Goal: Transaction & Acquisition: Purchase product/service

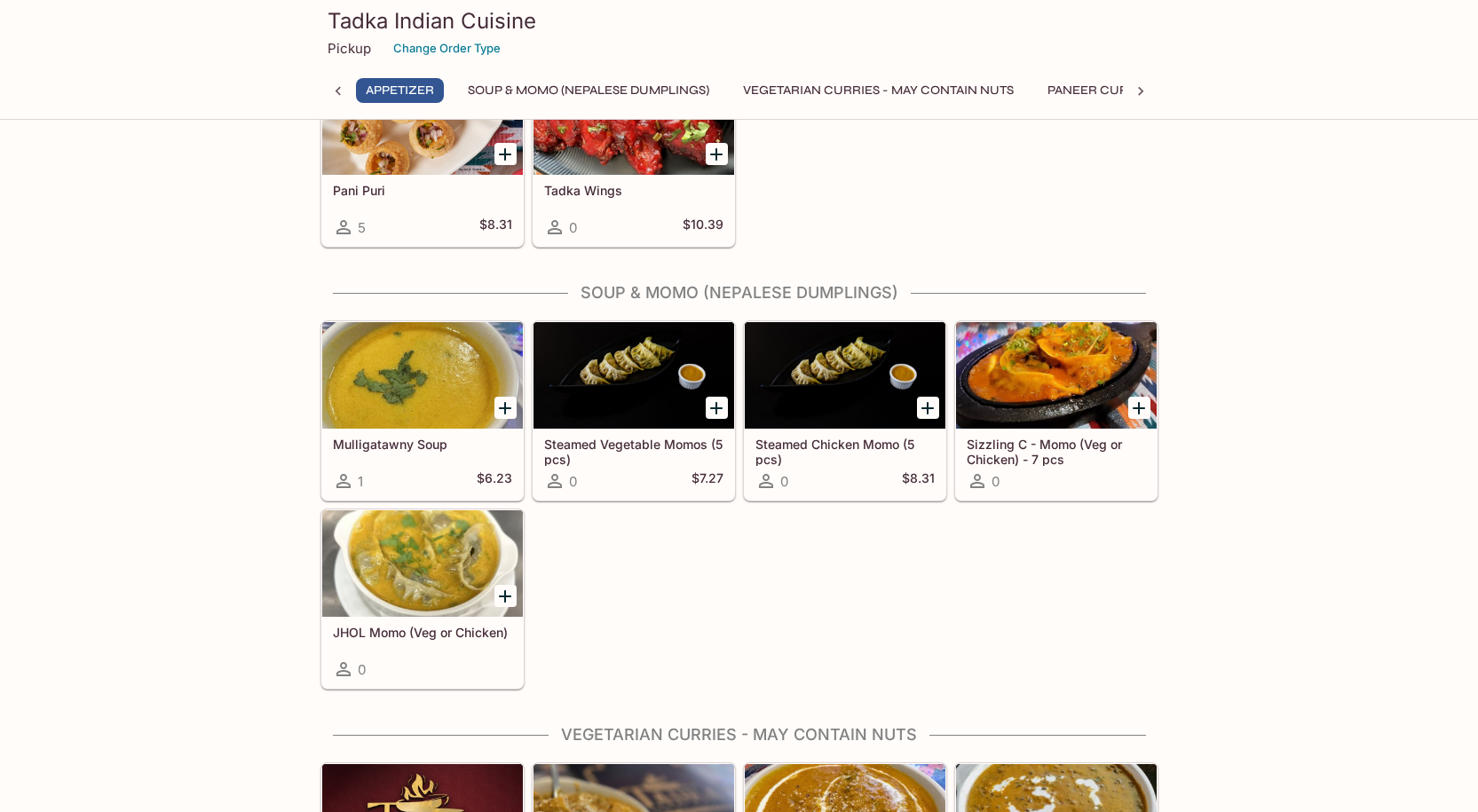
click at [1140, 405] on icon "Add Sizzling C - Momo (Veg or Chicken) - 7 pcs" at bounding box center [1139, 408] width 13 height 13
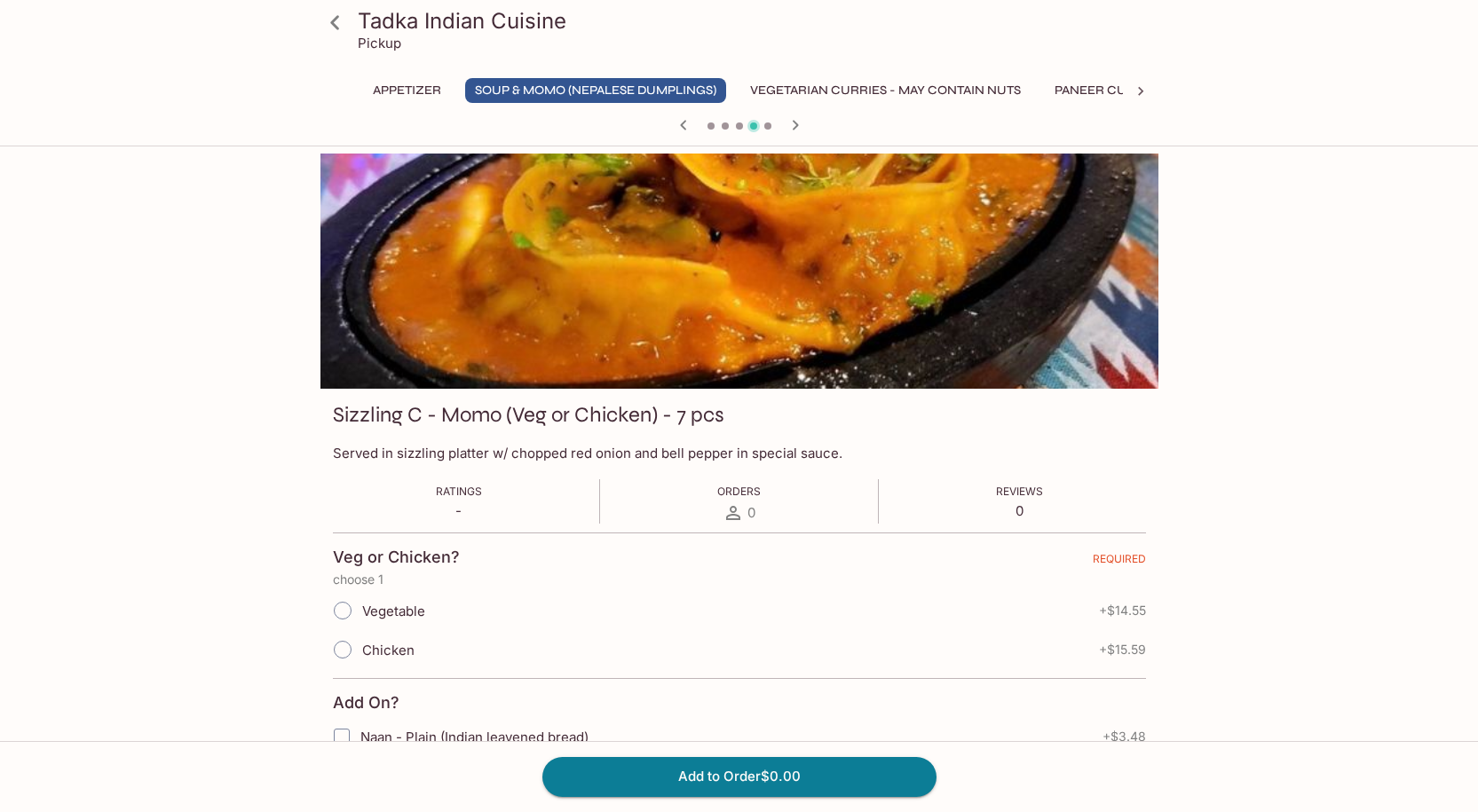
click at [345, 645] on input "Chicken" at bounding box center [343, 649] width 37 height 37
radio input "true"
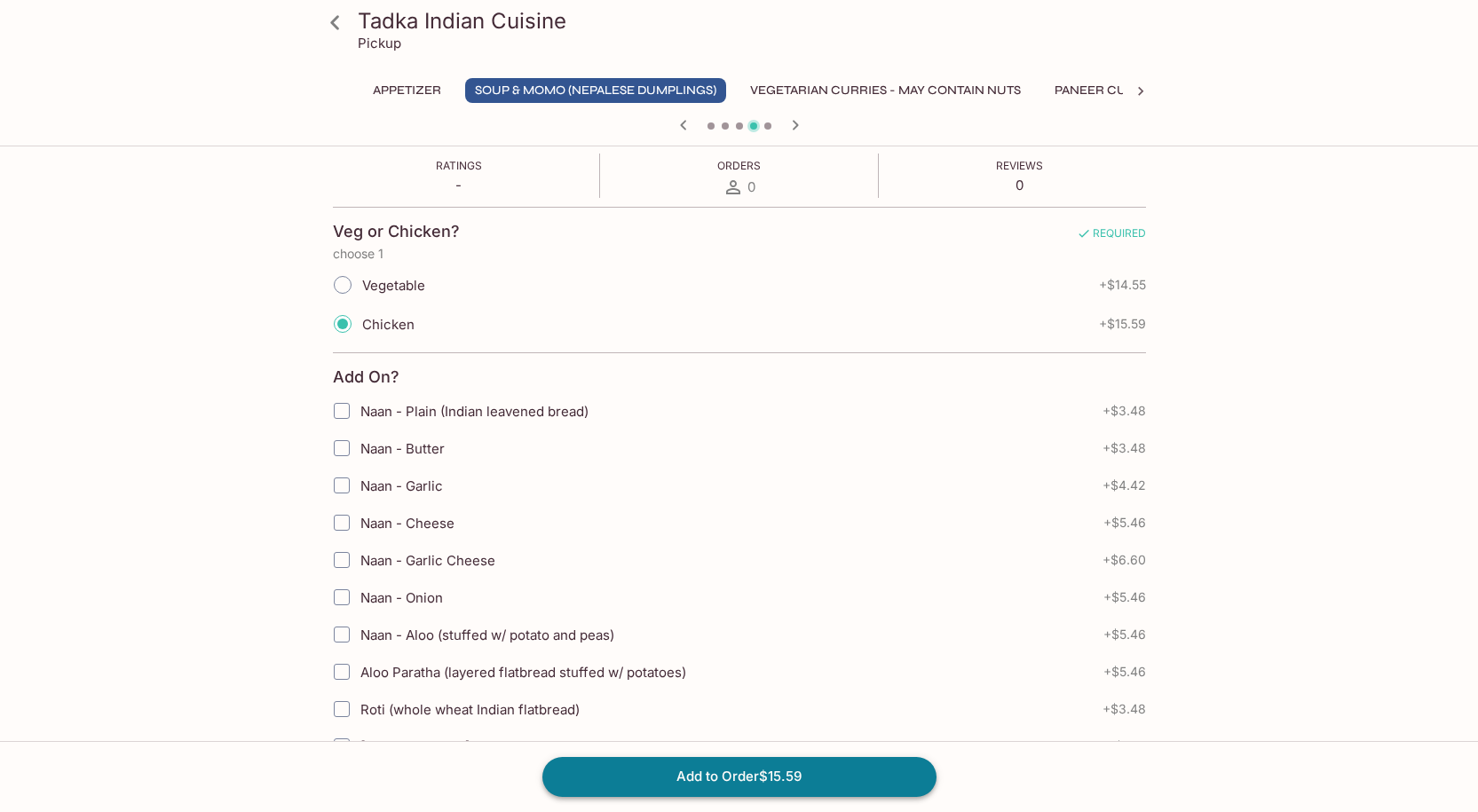
click at [684, 776] on button "Add to Order $15.59" at bounding box center [739, 777] width 394 height 39
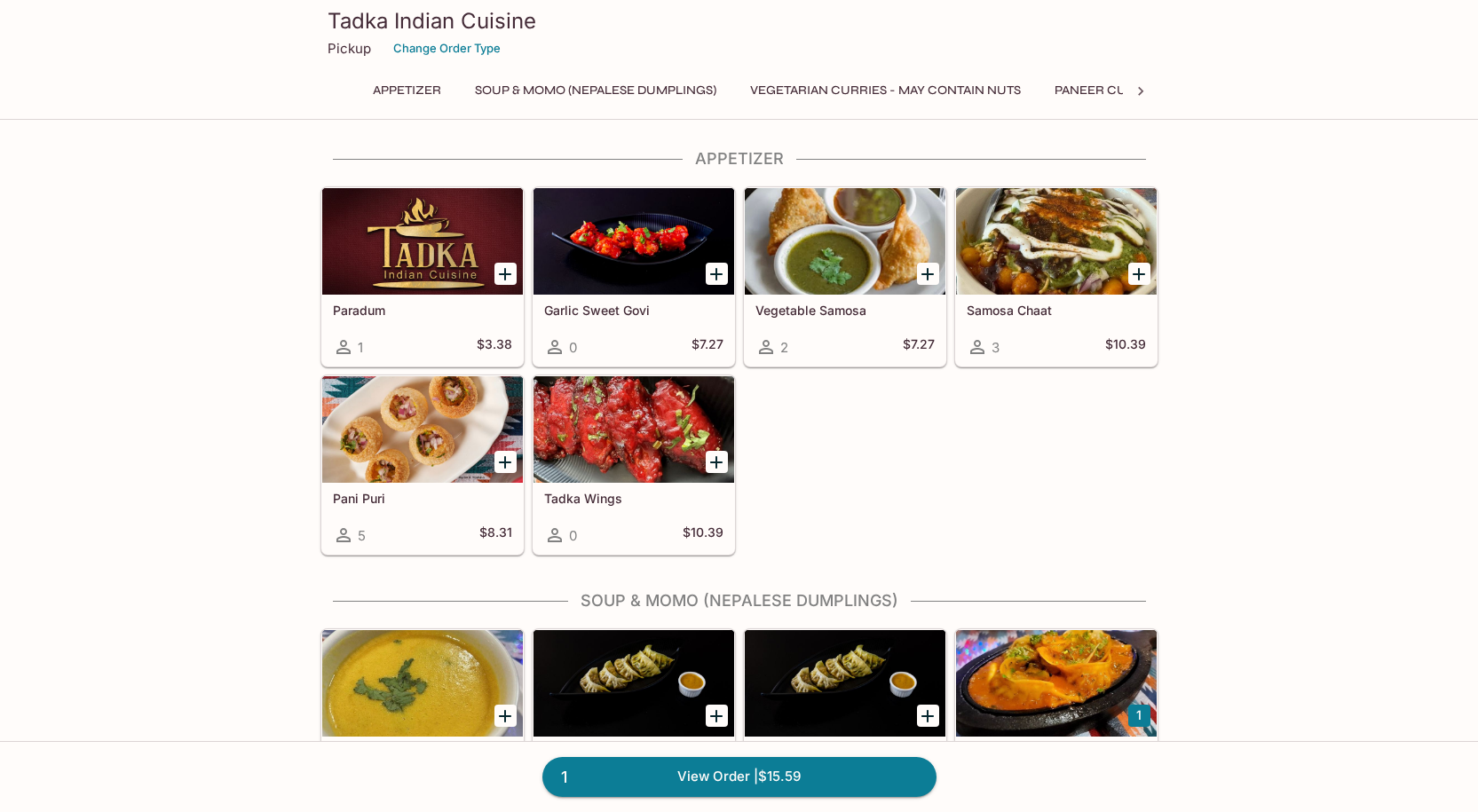
click at [406, 506] on div "Pani Puri 5 $8.31" at bounding box center [423, 518] width 201 height 71
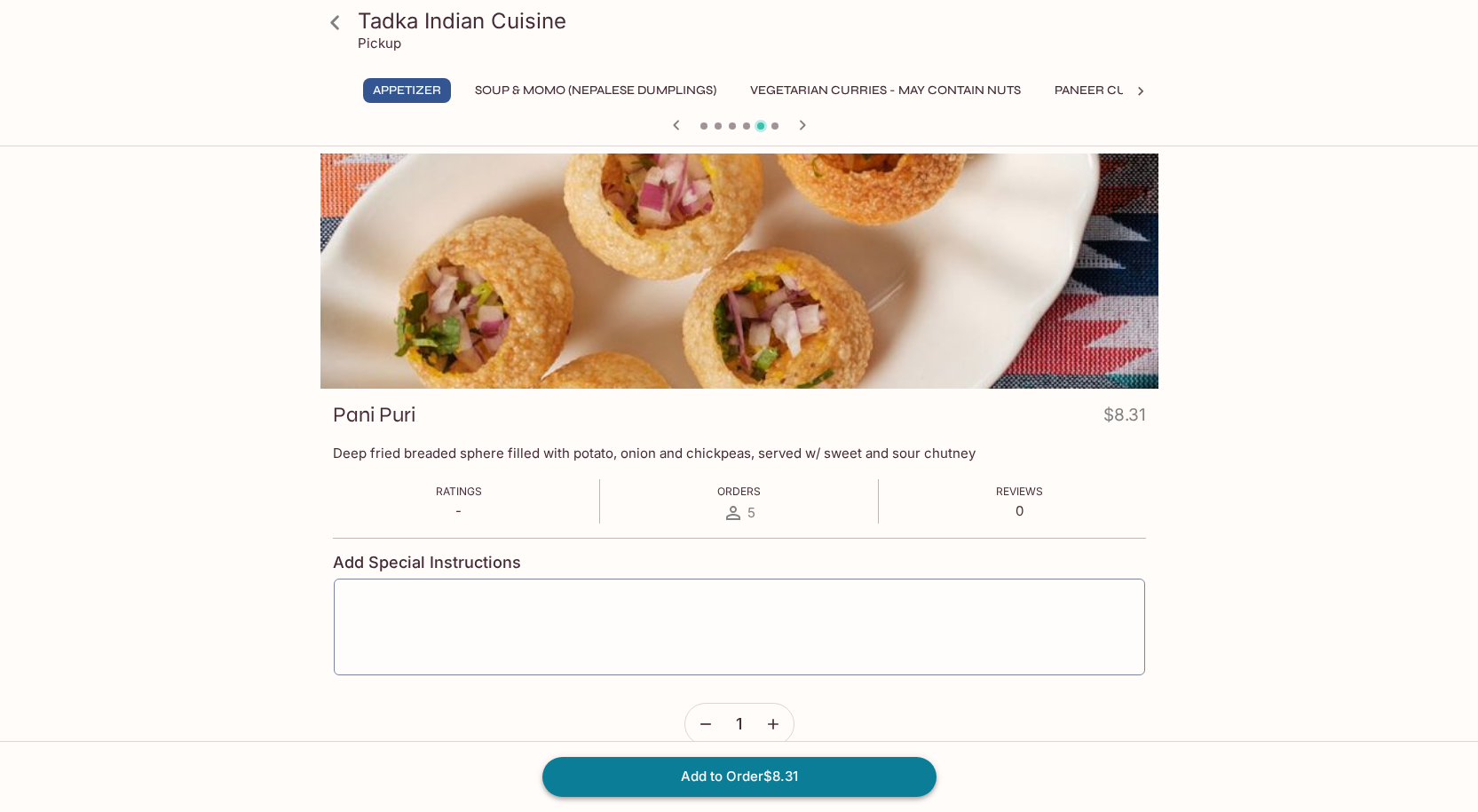
click at [732, 783] on button "Add to Order $8.31" at bounding box center [739, 777] width 394 height 39
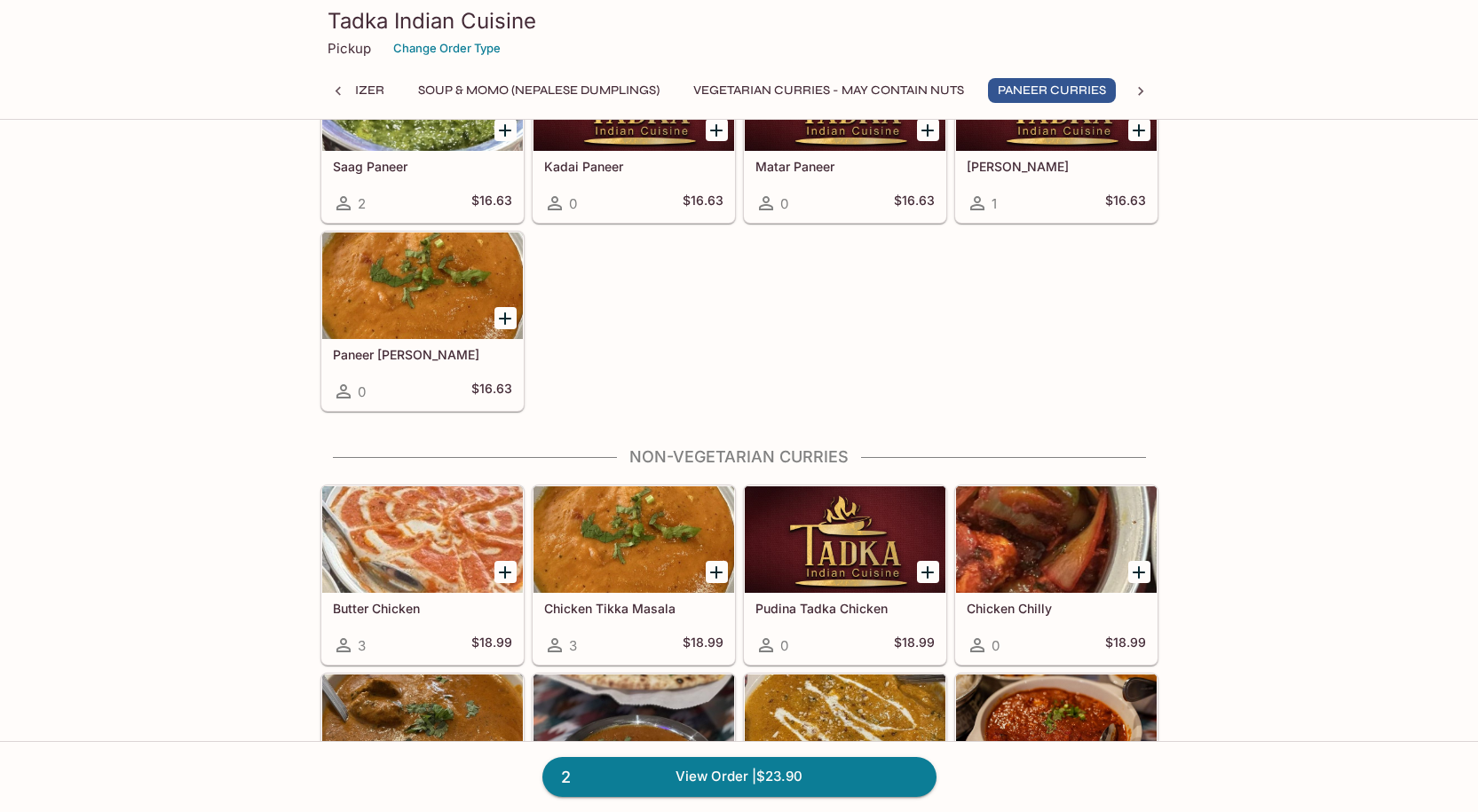
click at [394, 550] on div at bounding box center [423, 539] width 201 height 106
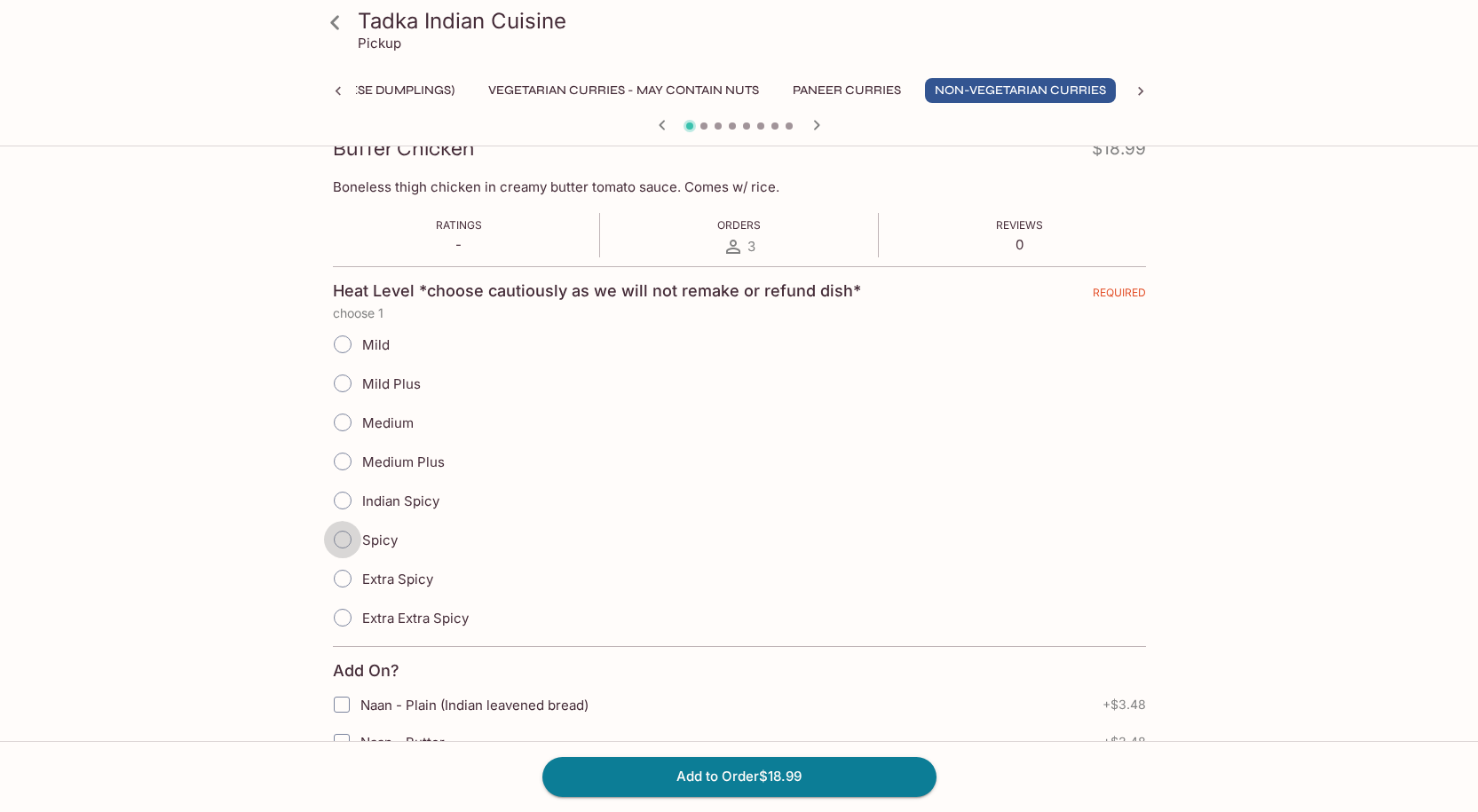
click at [358, 540] on input "Spicy" at bounding box center [343, 539] width 37 height 37
radio input "true"
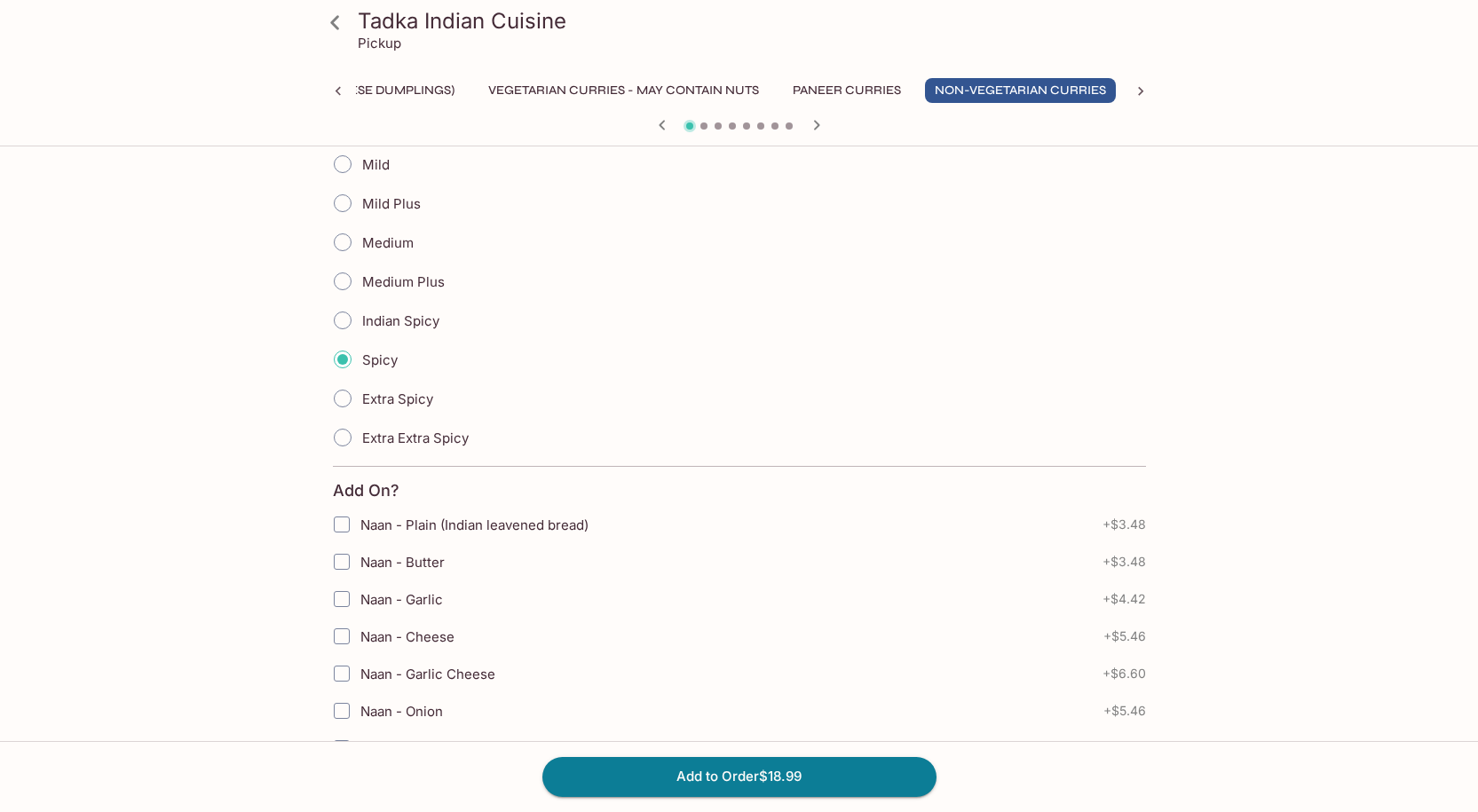
scroll to position [464, 0]
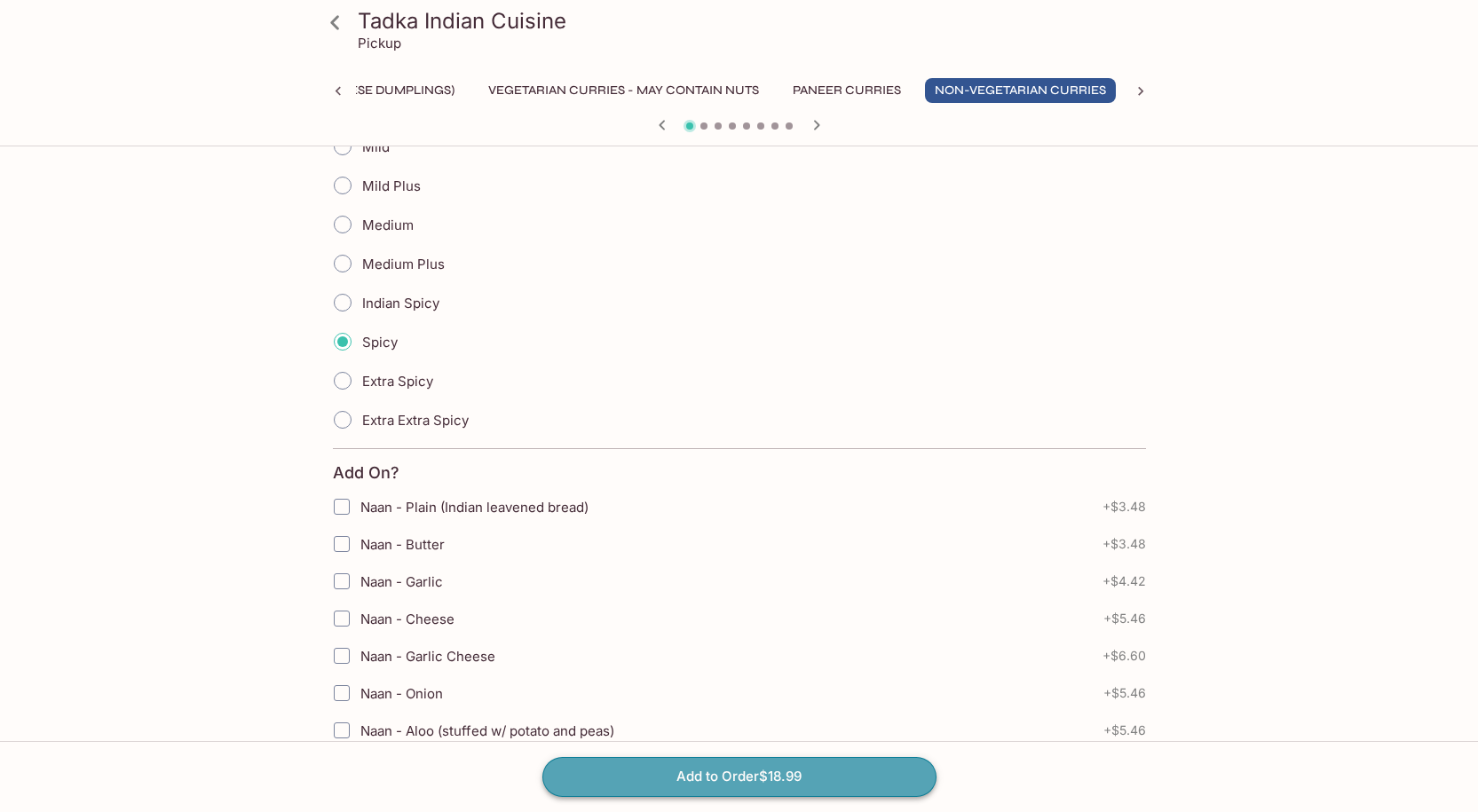
click at [783, 775] on button "Add to Order $18.99" at bounding box center [739, 777] width 394 height 39
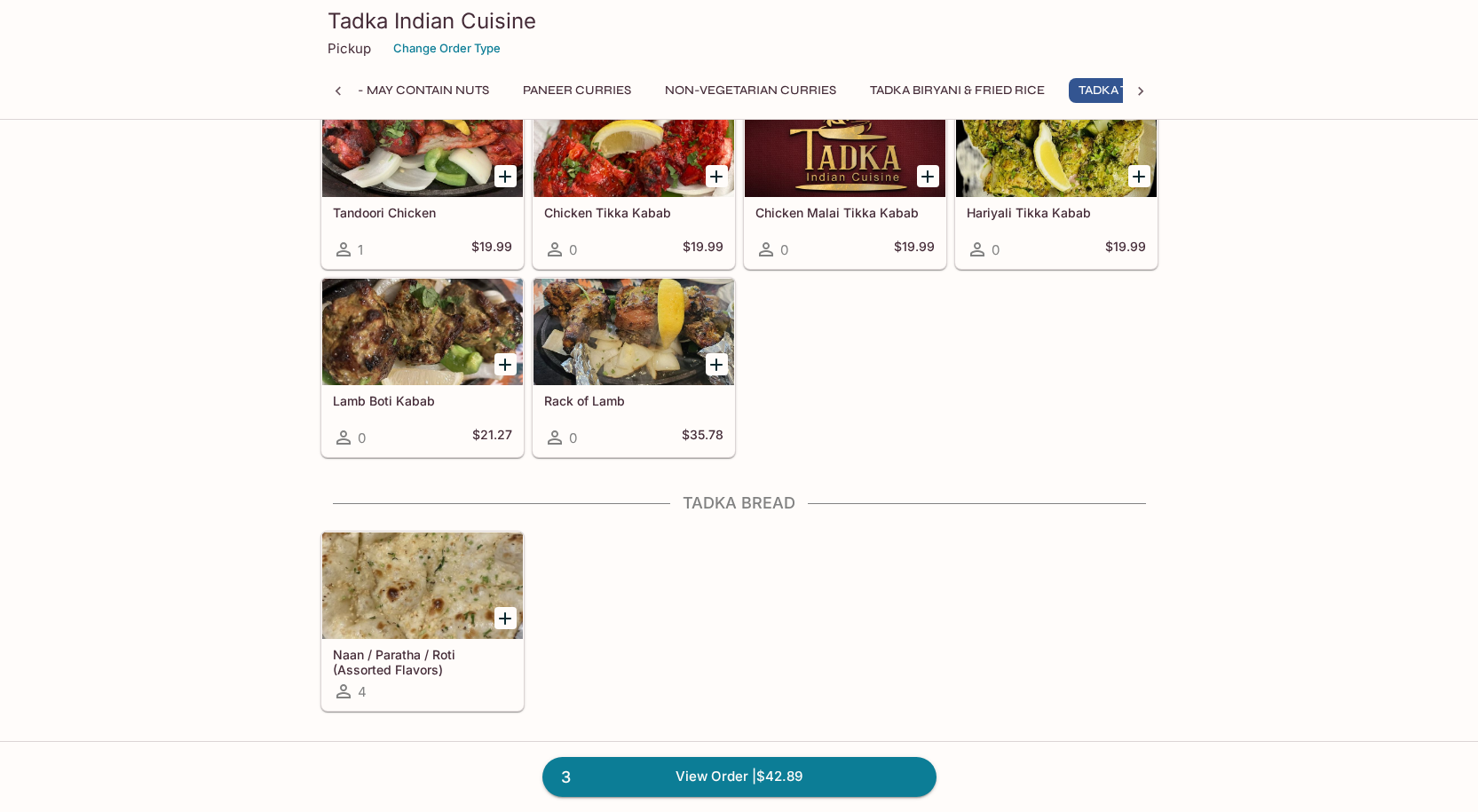
scroll to position [0, 616]
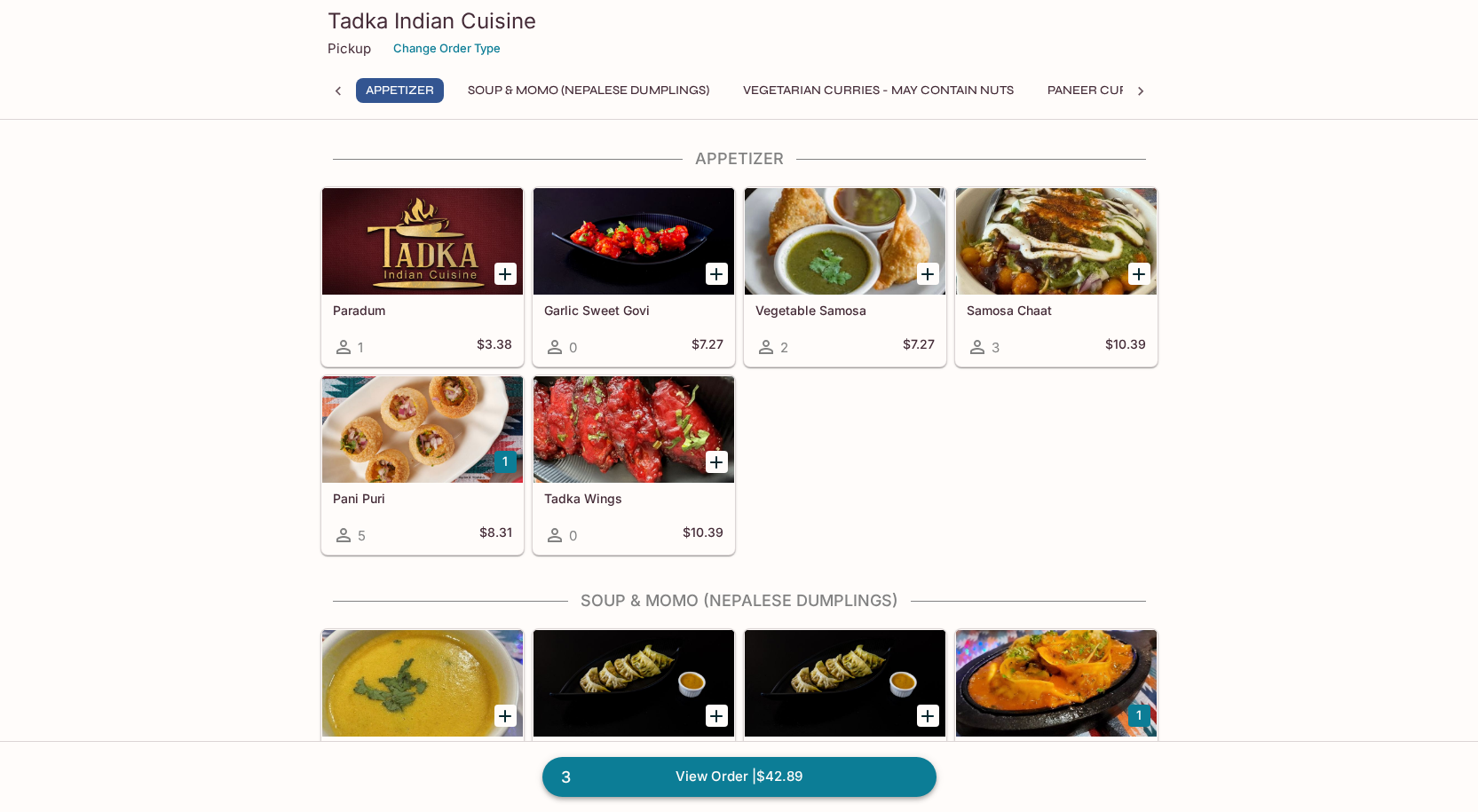
click at [647, 782] on link "3 View Order | $42.89" at bounding box center [739, 777] width 394 height 39
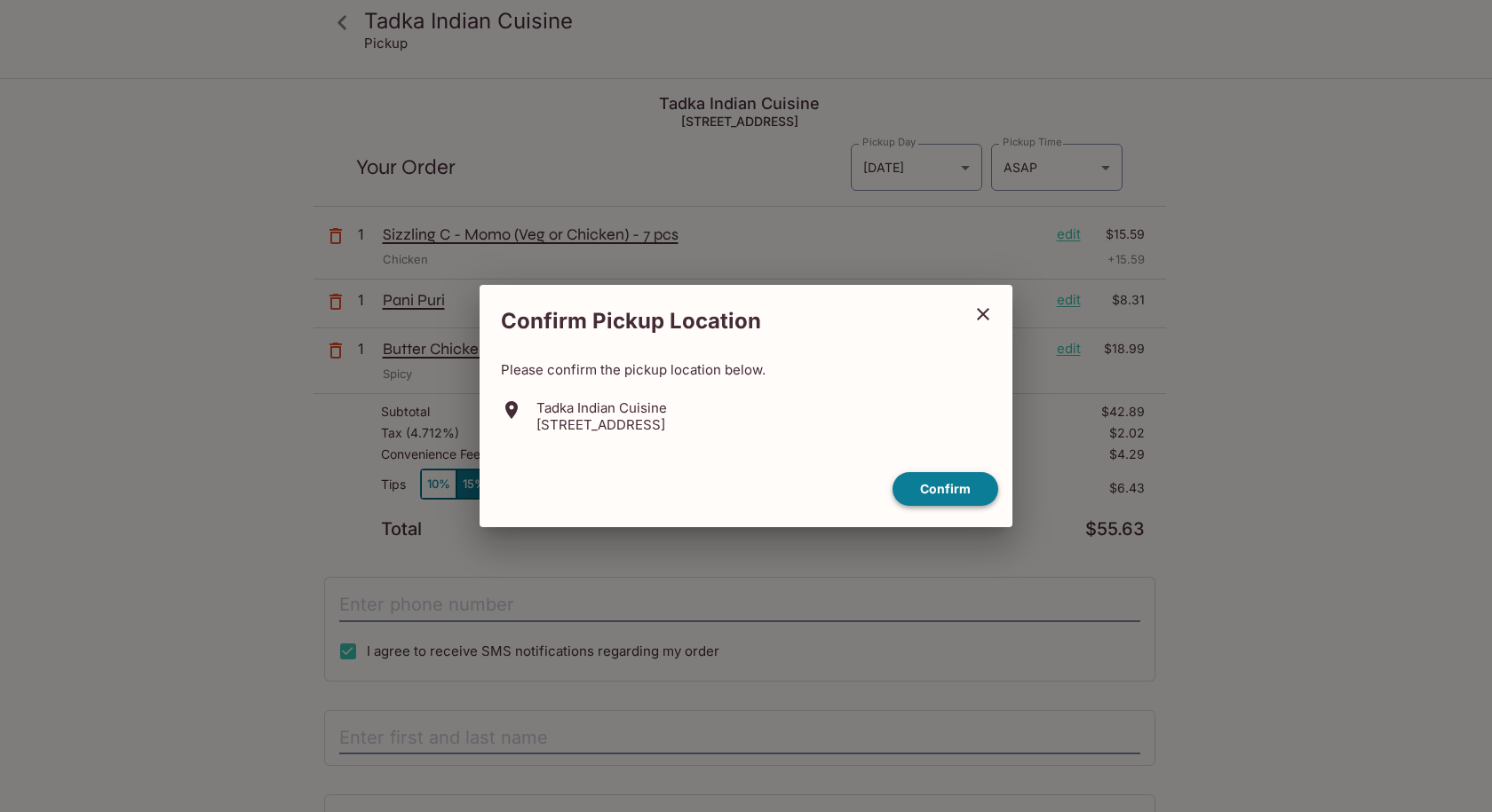
click at [944, 480] on button "Confirm" at bounding box center [946, 490] width 106 height 35
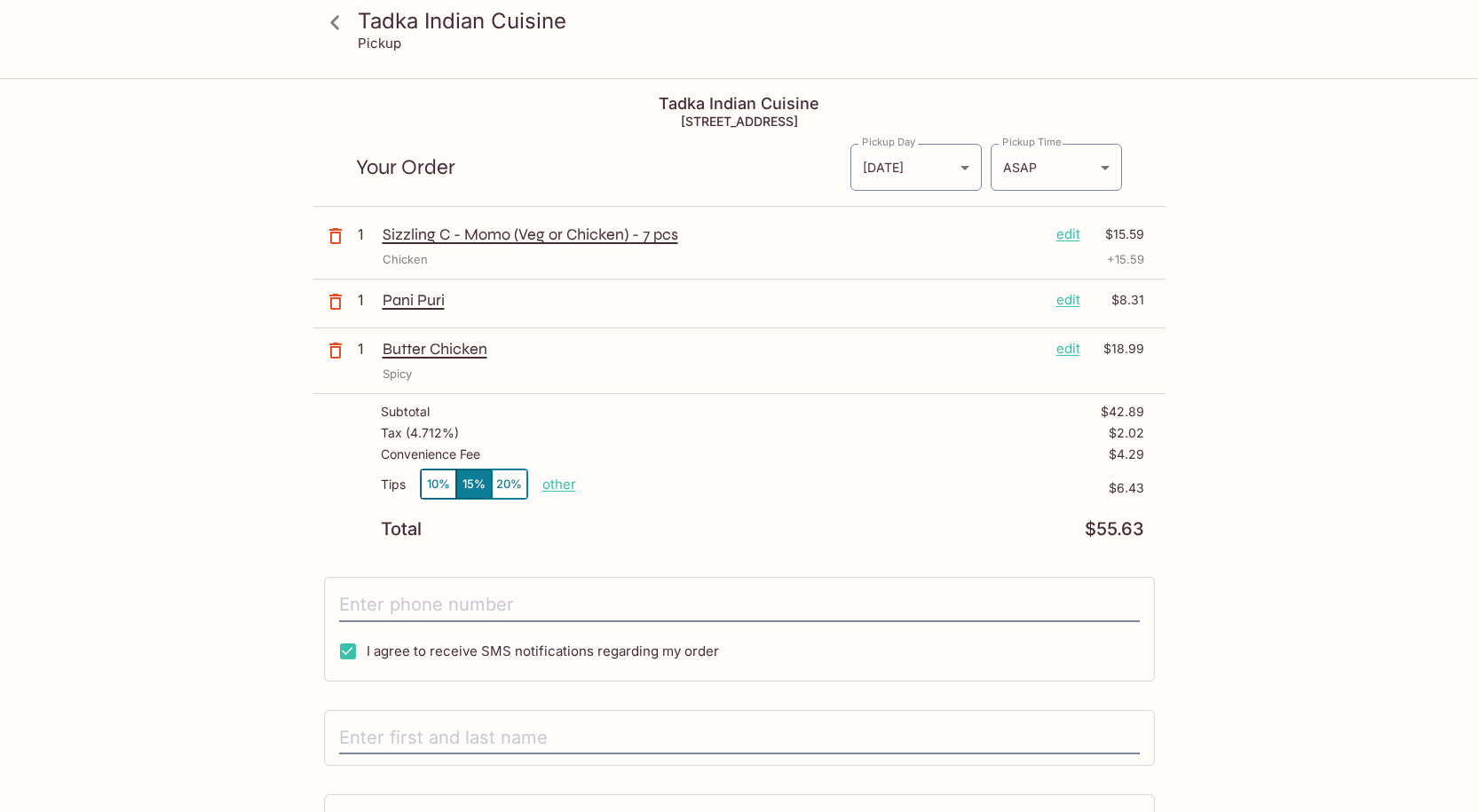
click at [1065, 238] on p "edit" at bounding box center [1068, 235] width 24 height 19
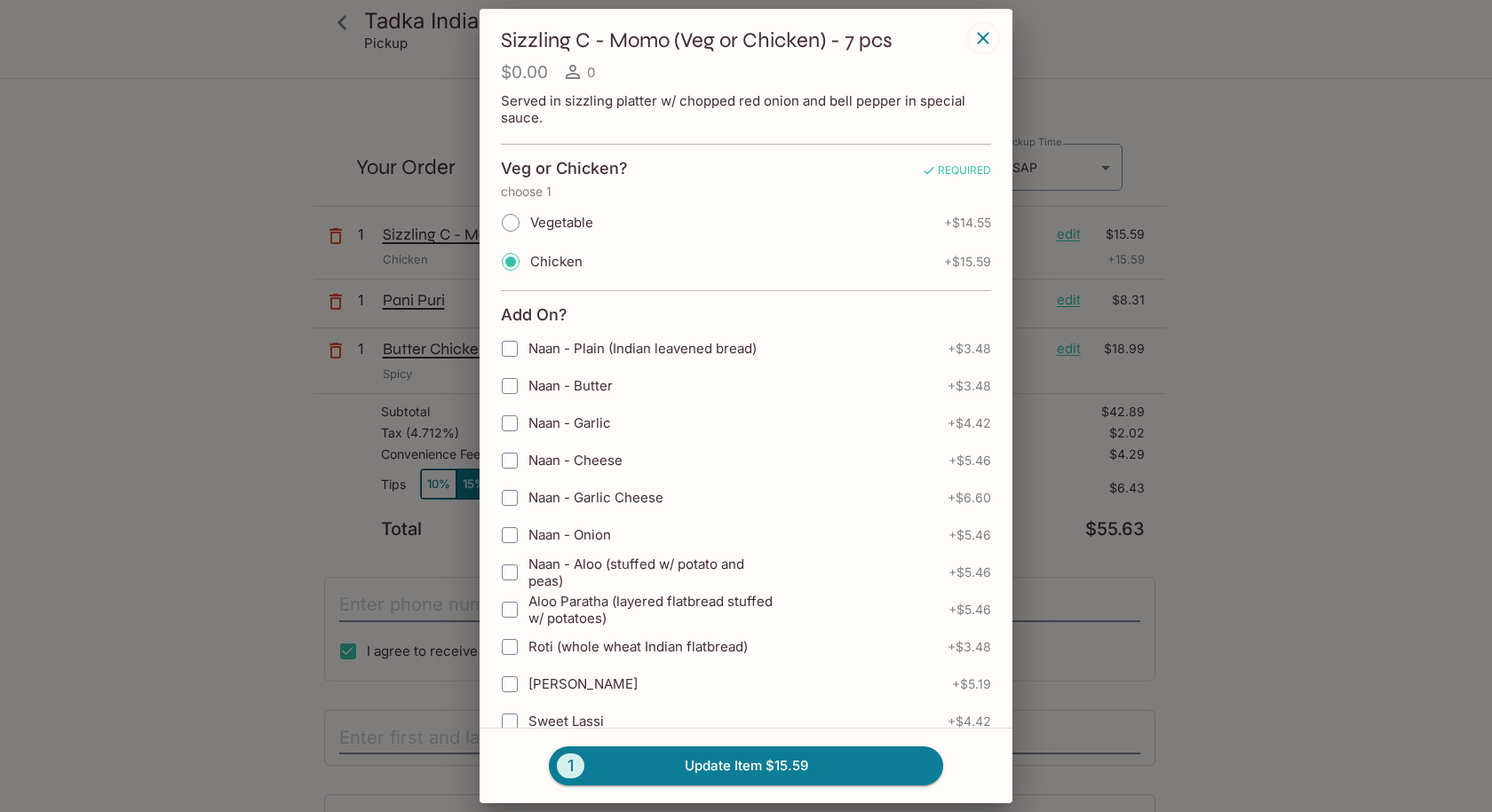
click at [575, 428] on span "Naan - Garlic" at bounding box center [570, 423] width 83 height 17
click at [528, 428] on input "Naan - Garlic" at bounding box center [509, 424] width 35 height 35
click at [550, 426] on span "Naan - Garlic" at bounding box center [570, 423] width 83 height 17
click at [528, 426] on input "Naan - Garlic" at bounding box center [509, 424] width 35 height 35
checkbox input "false"
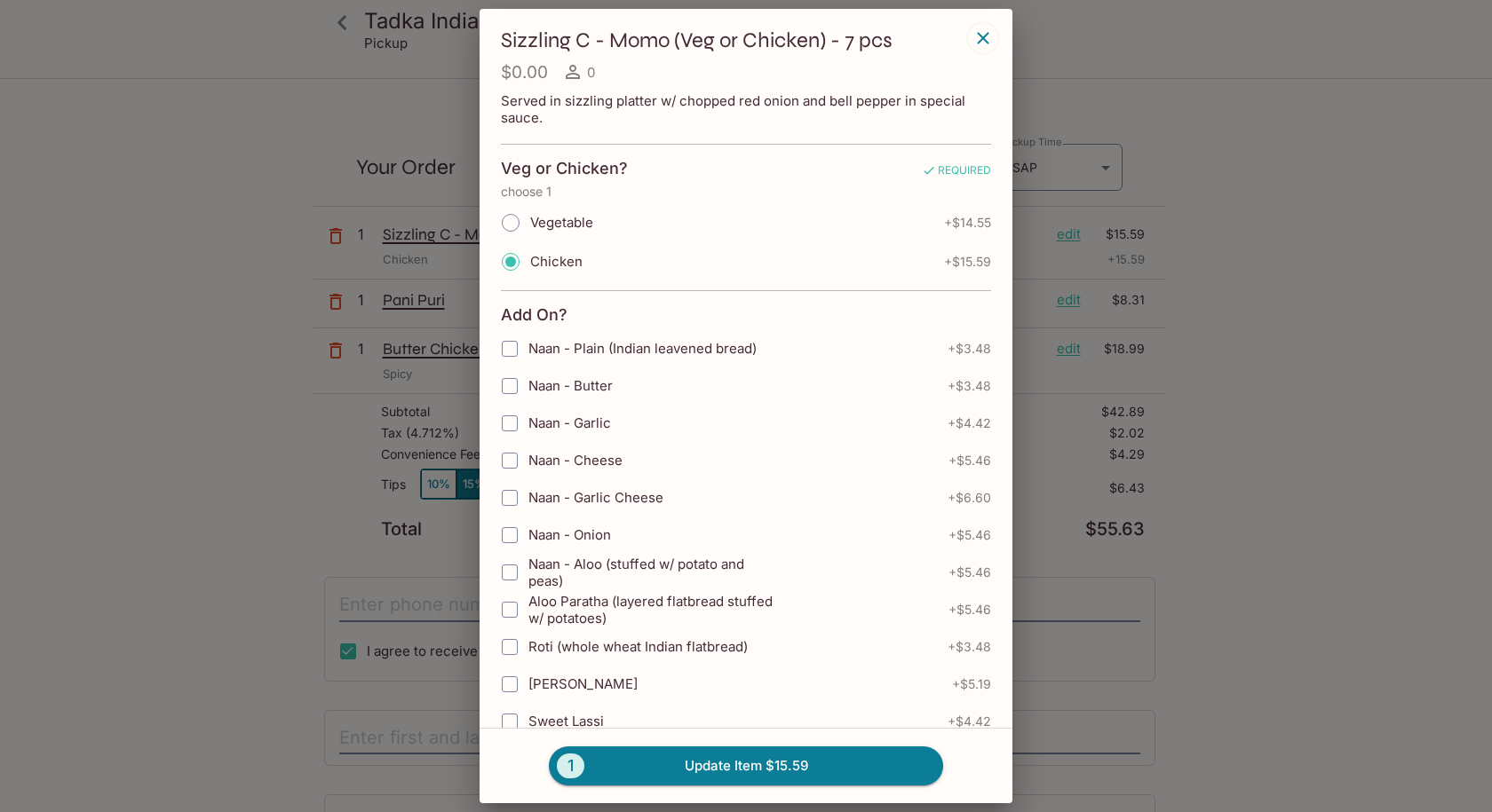
click at [565, 498] on span "Naan - Garlic Cheese" at bounding box center [596, 498] width 135 height 17
click at [528, 498] on input "Naan - Garlic Cheese" at bounding box center [509, 498] width 35 height 35
checkbox input "true"
click at [701, 770] on button "1 Update Item $22.19" at bounding box center [746, 766] width 394 height 39
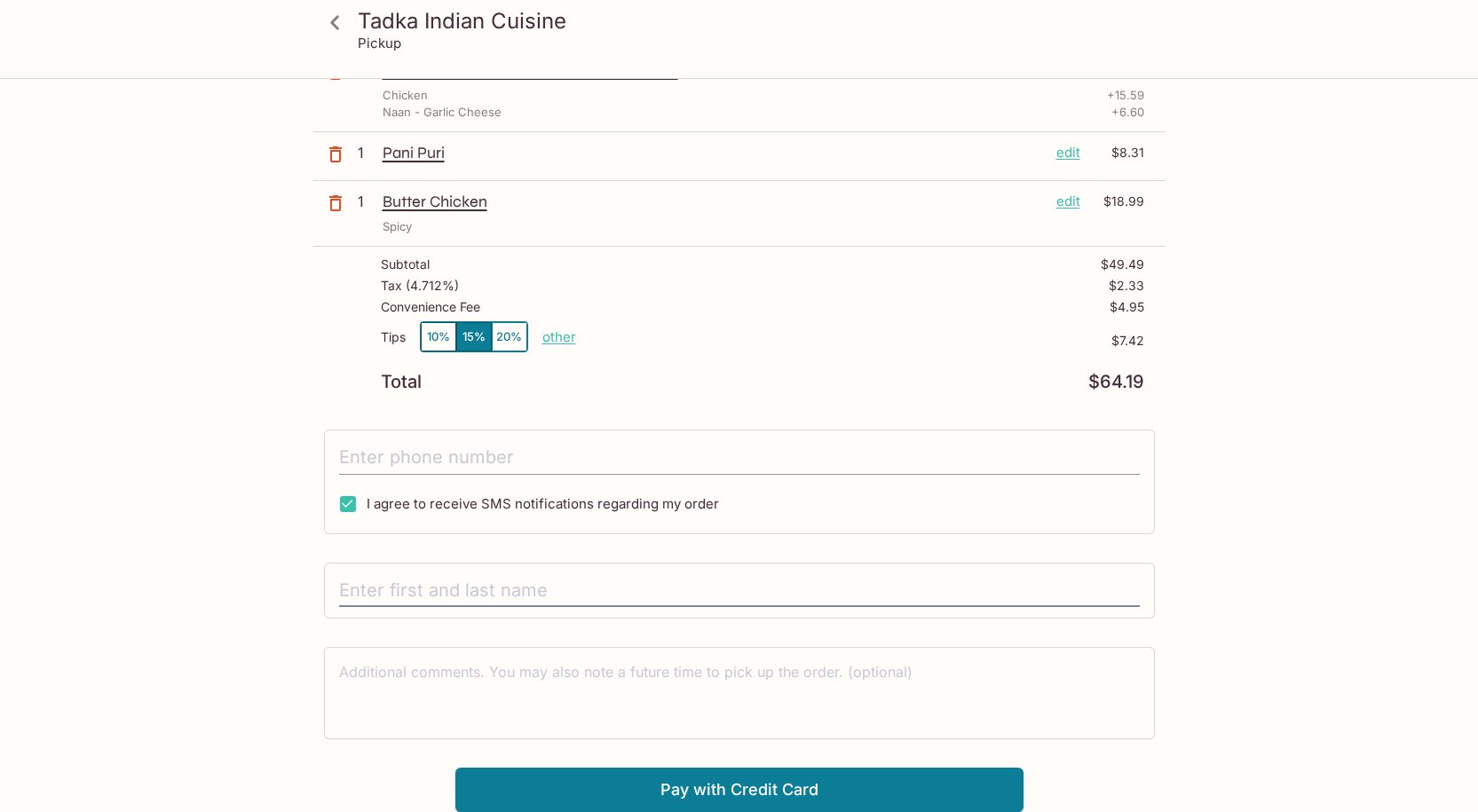
click at [409, 463] on input "tel" at bounding box center [739, 458] width 801 height 34
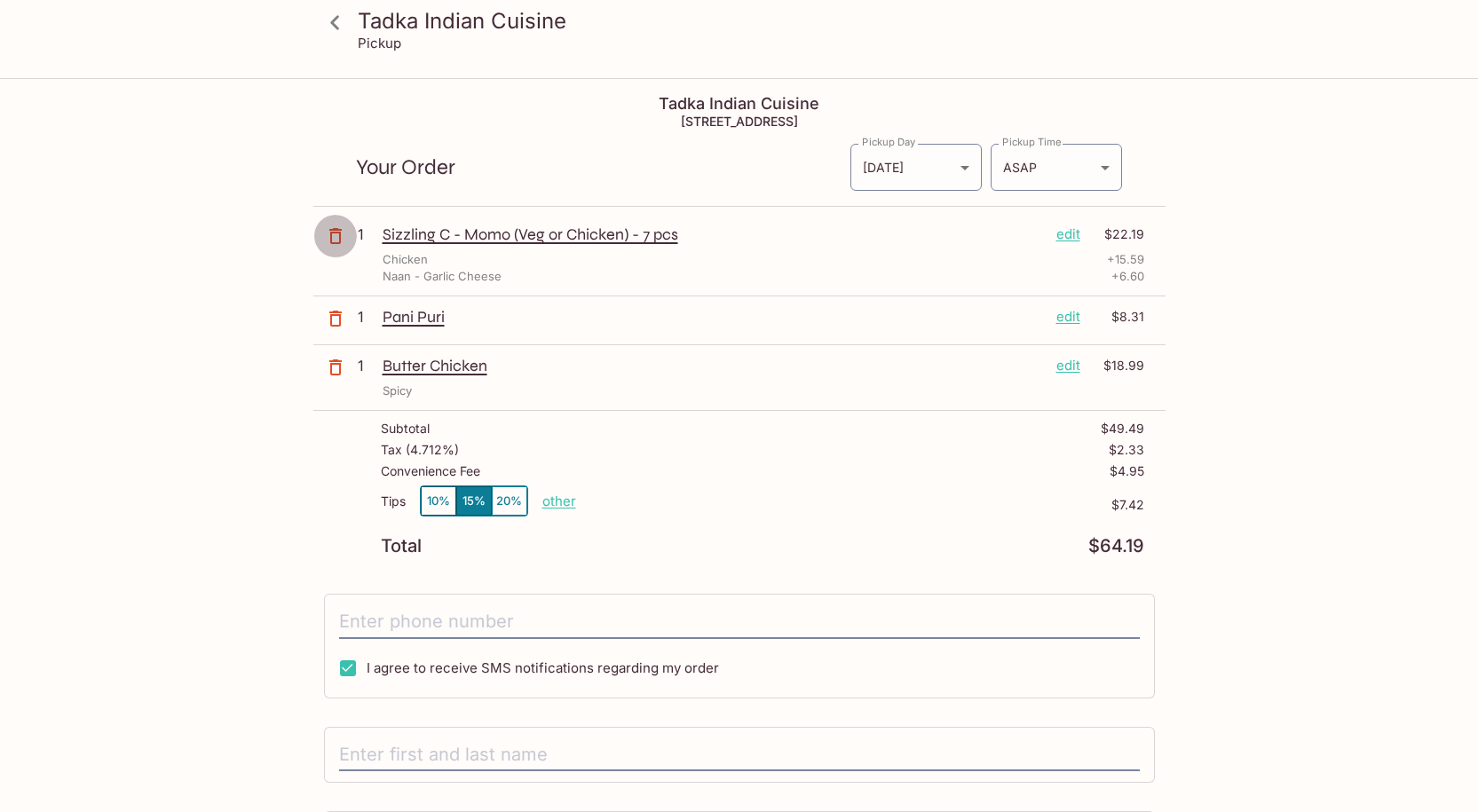
click at [336, 230] on icon "button" at bounding box center [335, 236] width 13 height 16
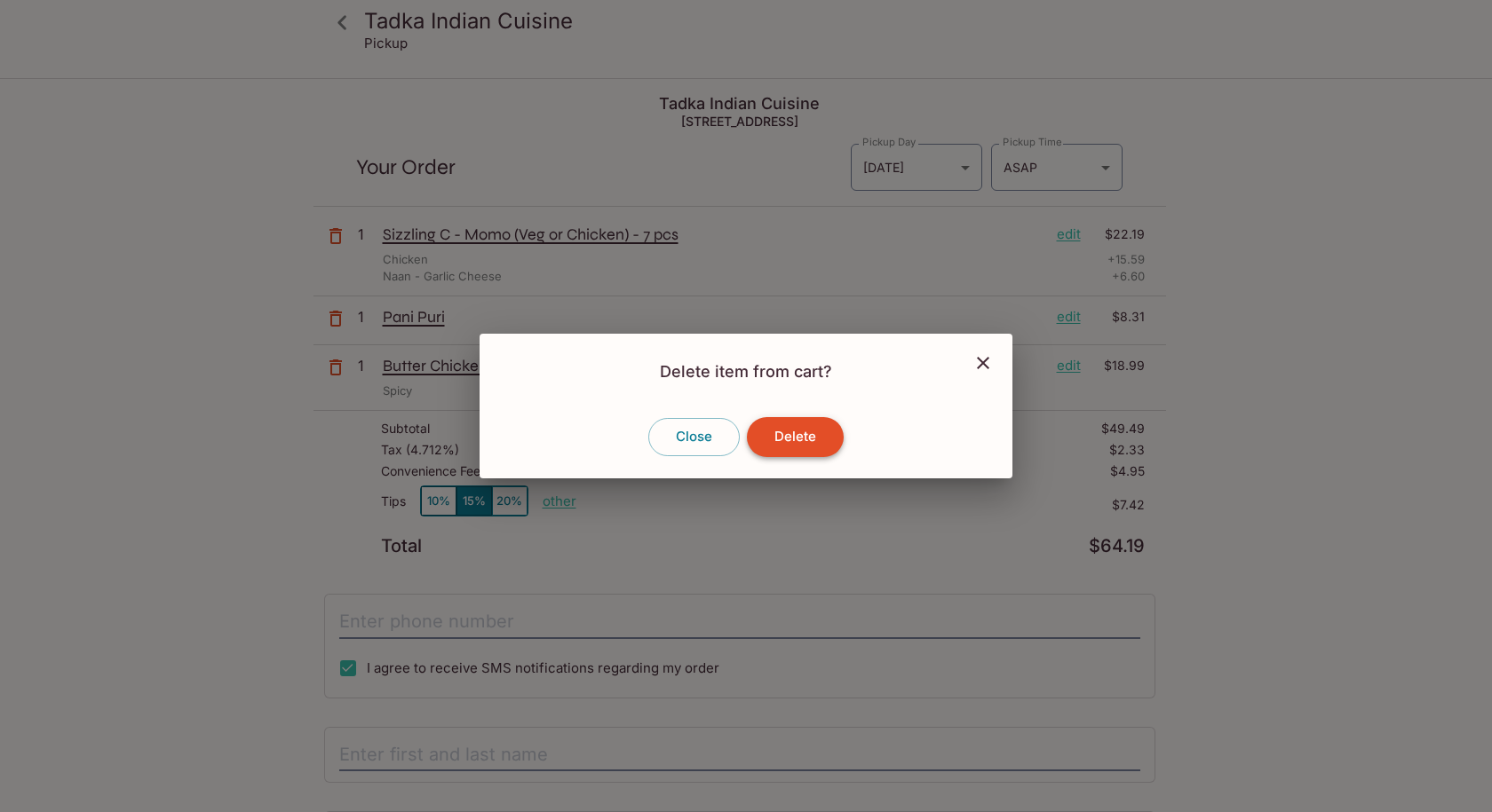
click at [788, 439] on button "Delete" at bounding box center [795, 437] width 96 height 39
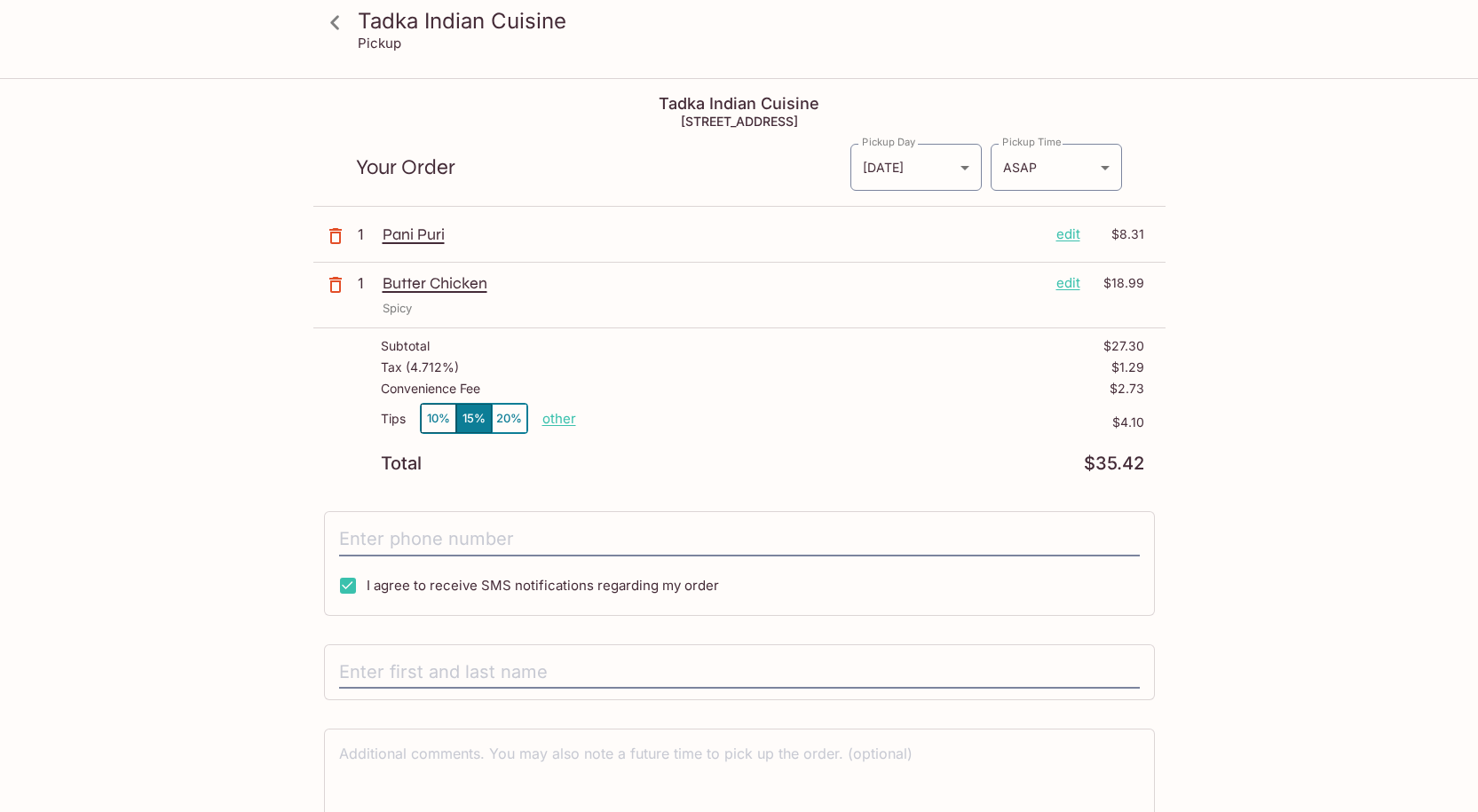
click at [1081, 236] on div "Pani Puri edit $8.31" at bounding box center [763, 235] width 761 height 19
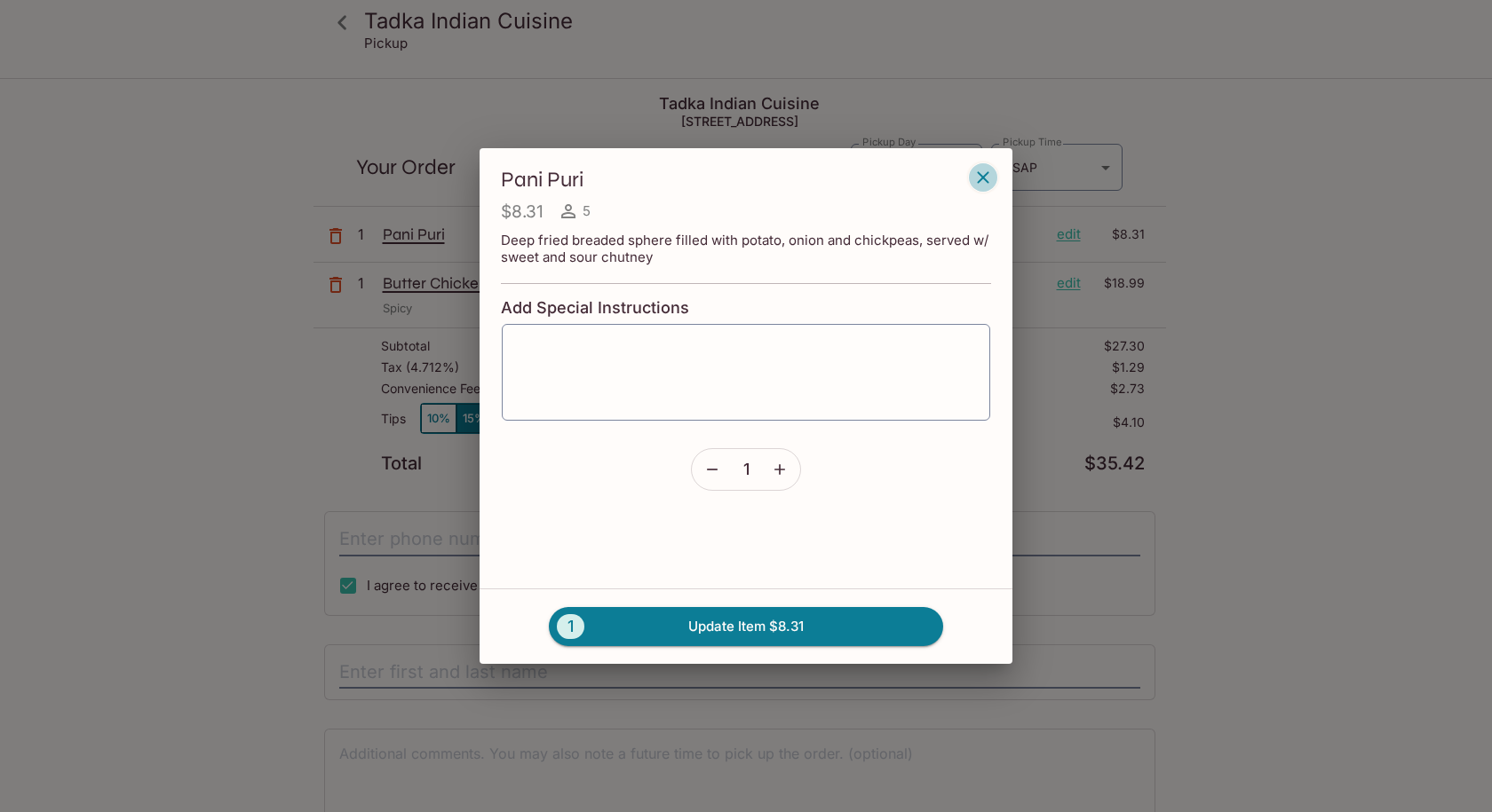
click at [980, 188] on button "button" at bounding box center [983, 177] width 30 height 30
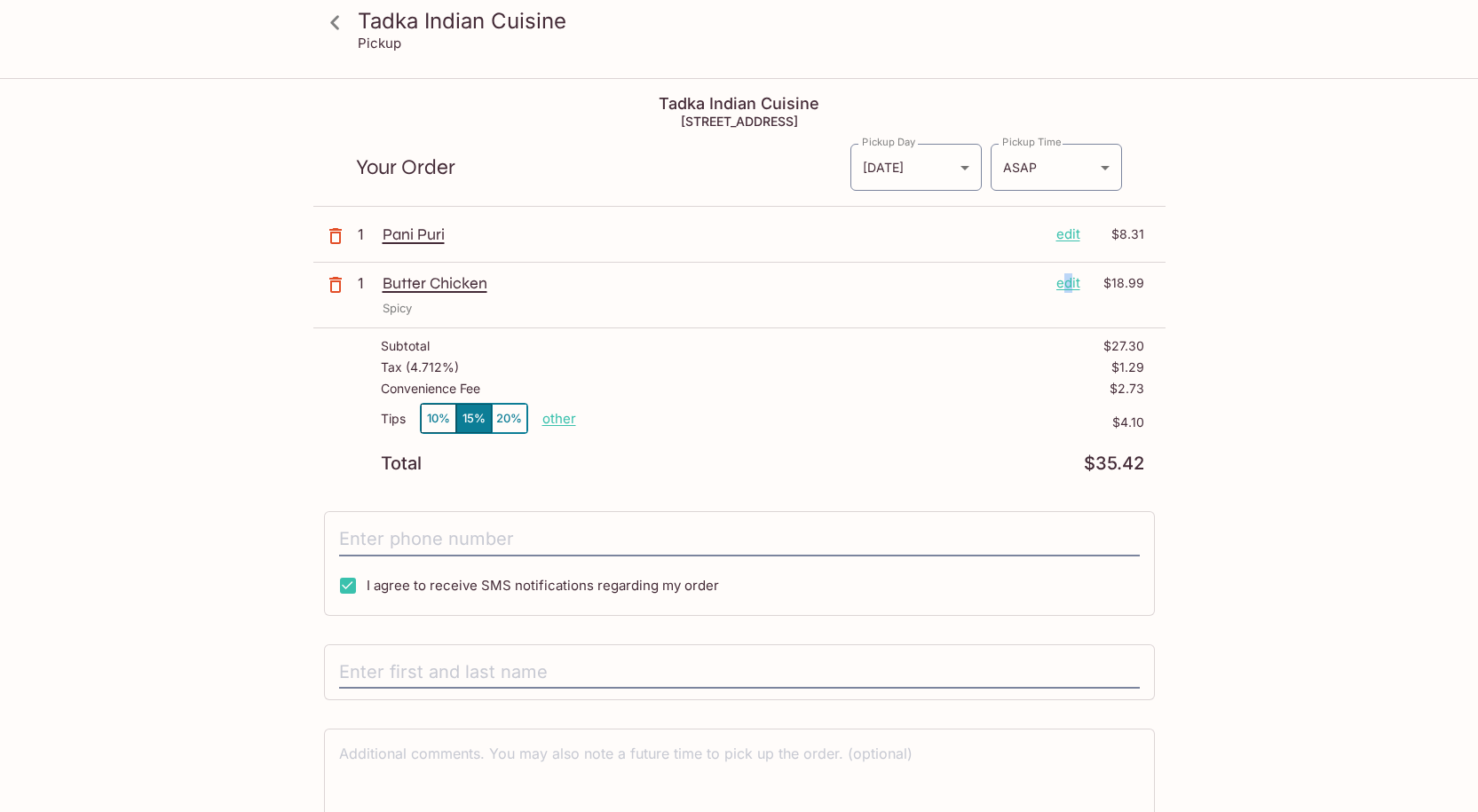
click at [1069, 281] on p "edit" at bounding box center [1068, 283] width 24 height 19
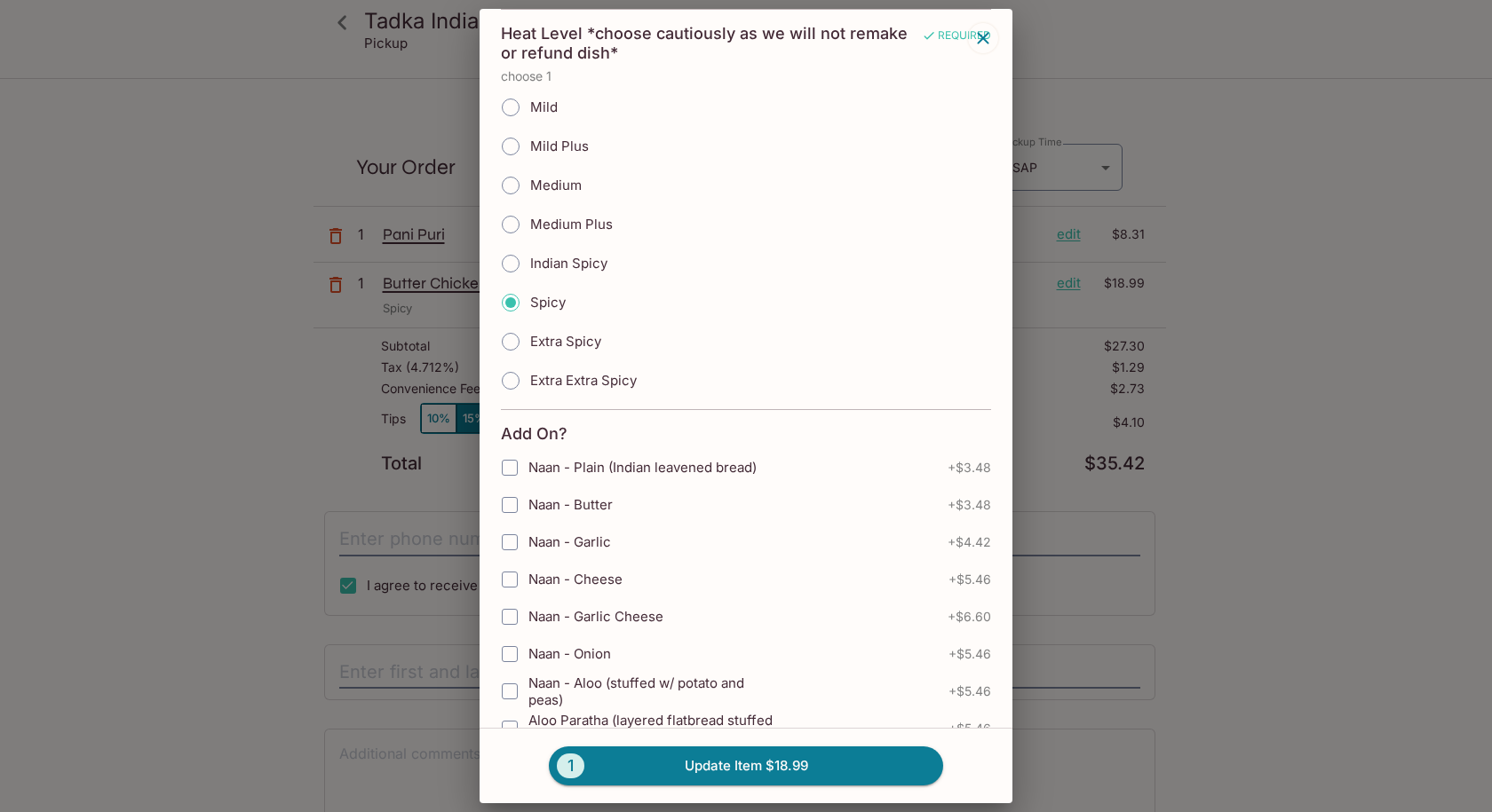
click at [609, 618] on span "Naan - Garlic Cheese" at bounding box center [596, 616] width 135 height 17
click at [528, 618] on input "Naan - Garlic Cheese" at bounding box center [509, 617] width 35 height 35
checkbox input "true"
click at [660, 764] on button "1 Update Item $25.59" at bounding box center [746, 766] width 394 height 39
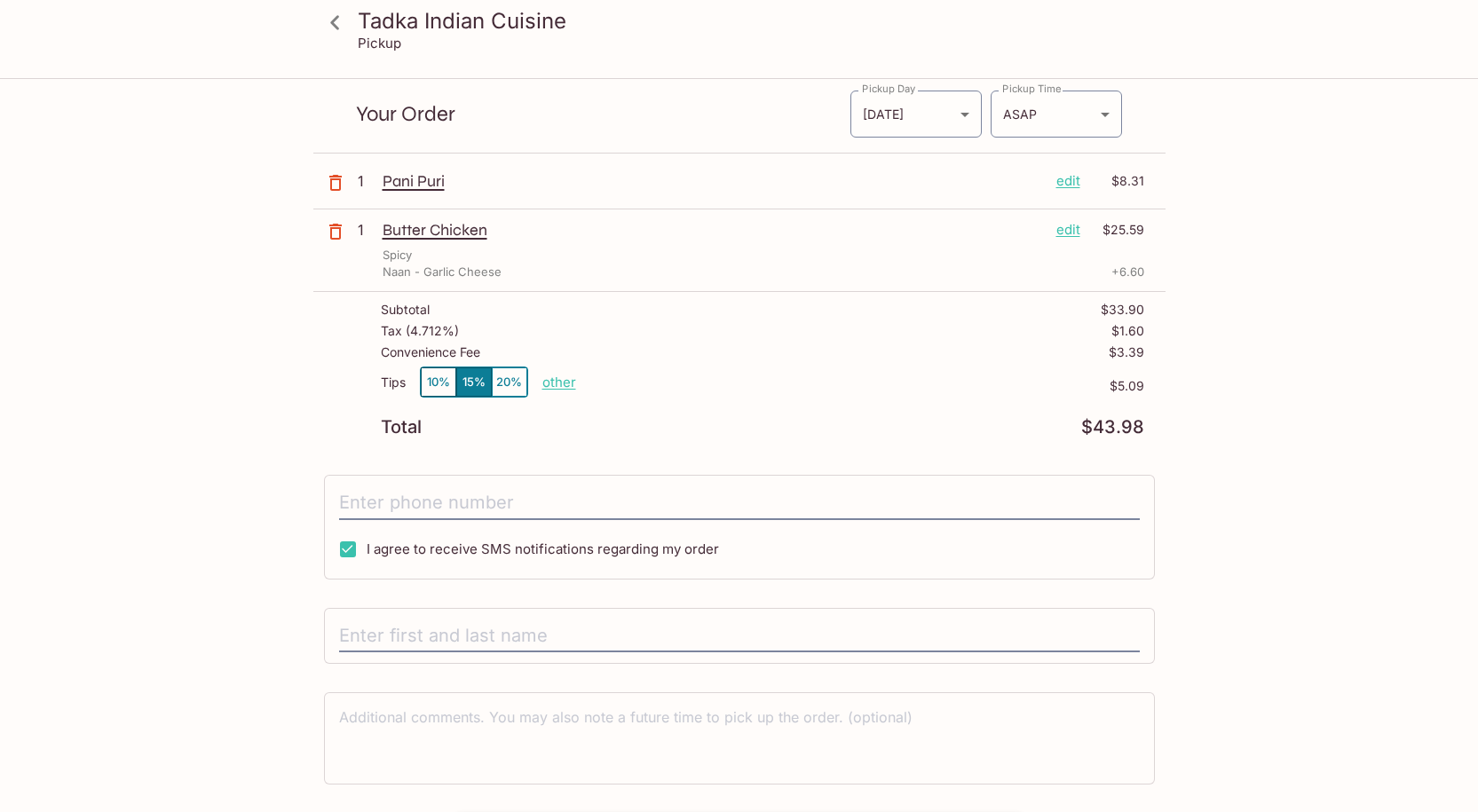
click at [551, 382] on p "other" at bounding box center [559, 382] width 34 height 17
drag, startPoint x: 661, startPoint y: 379, endPoint x: 711, endPoint y: 384, distance: 50.2
click at [711, 384] on div "Tips 10% 15% 20% Done 5.09 $5.09" at bounding box center [762, 393] width 763 height 53
type input "0.00"
click at [427, 379] on button "10%" at bounding box center [438, 383] width 35 height 29
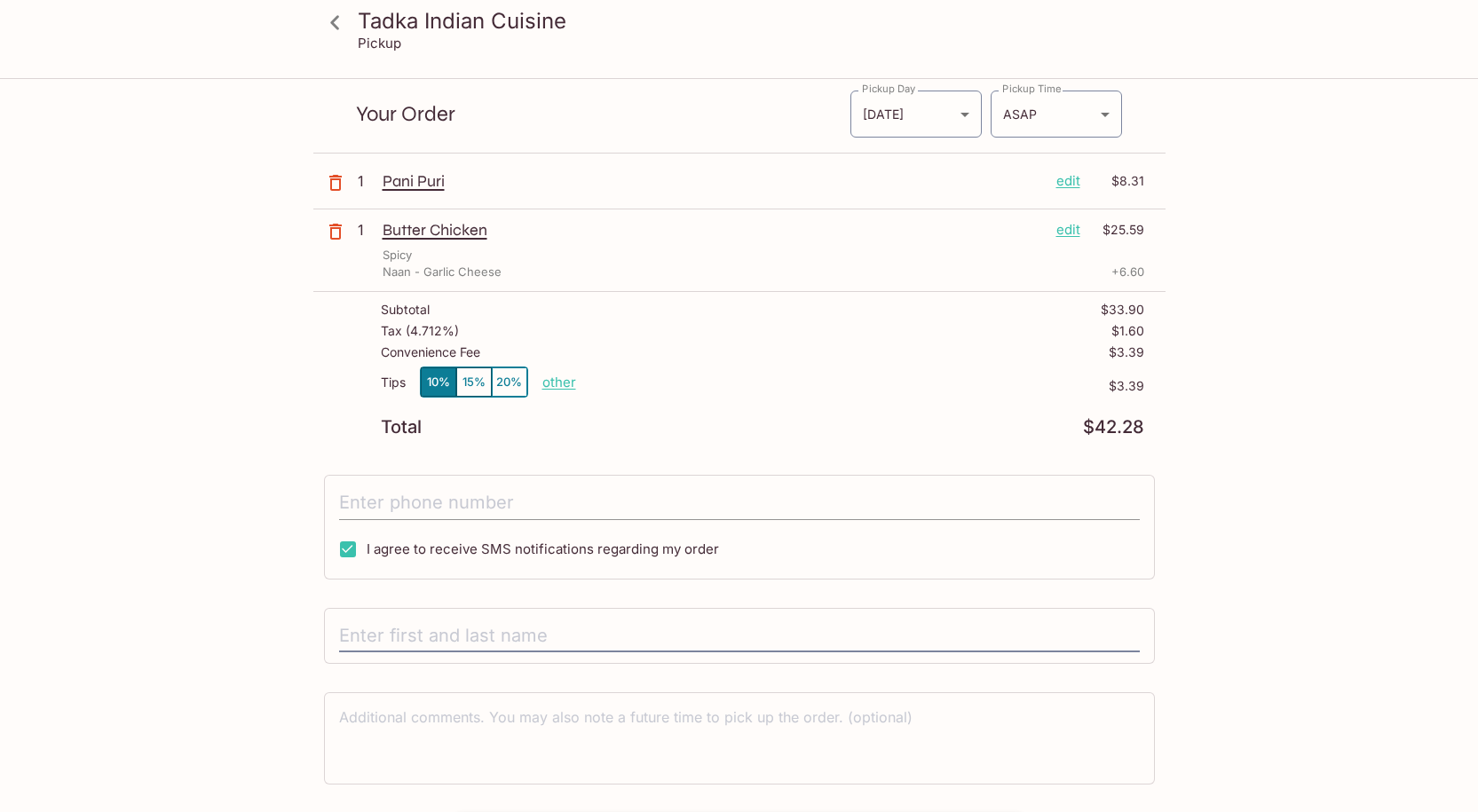
click at [552, 498] on input "tel" at bounding box center [739, 503] width 801 height 34
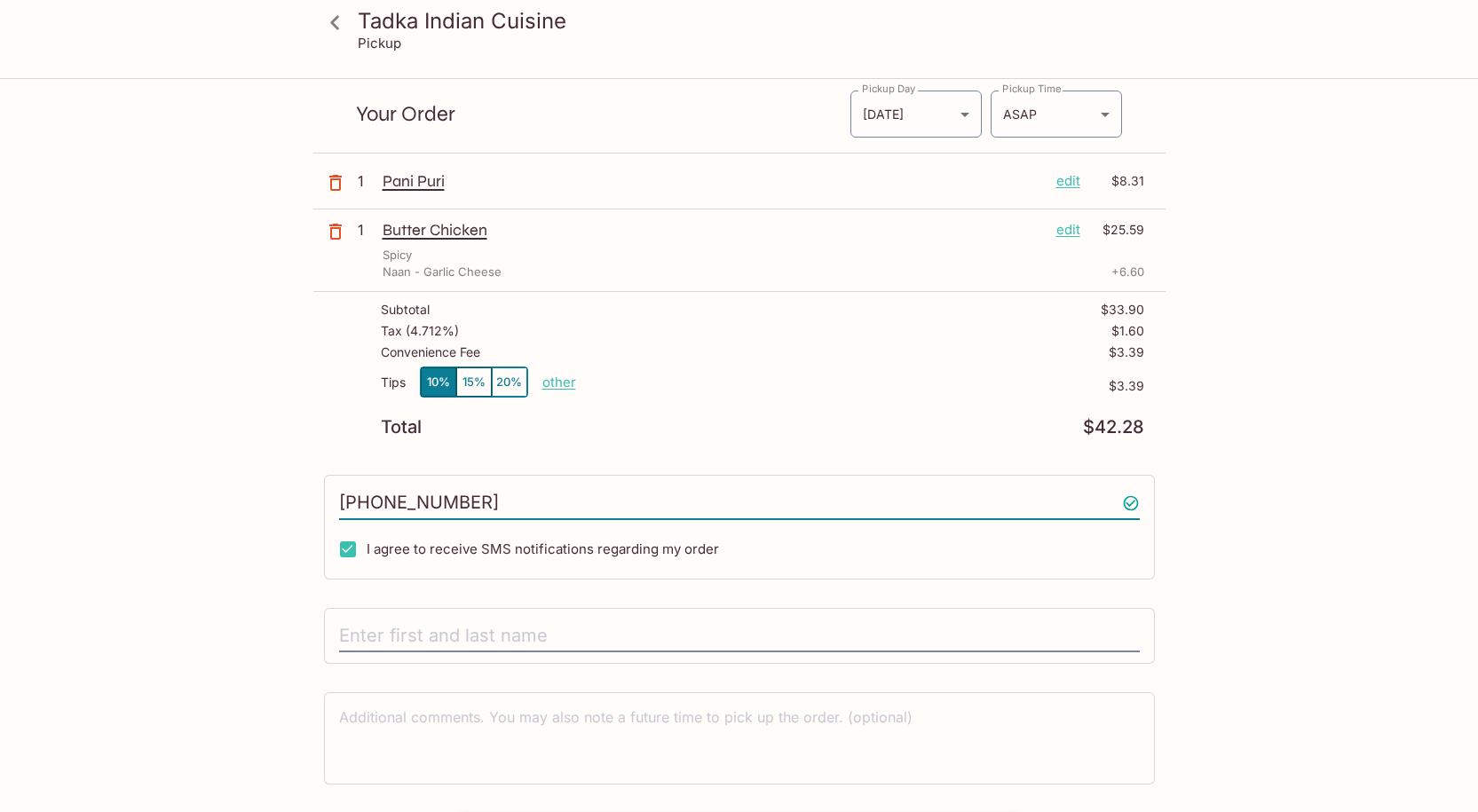
type input "[PHONE_NUMBER]"
click at [242, 525] on div "Tadka Indian Cuisine Pickup Tadka Indian Cuisine [STREET_ADDRESS] Your Order Pi…" at bounding box center [739, 442] width 1136 height 831
click at [377, 628] on input "text" at bounding box center [739, 637] width 801 height 34
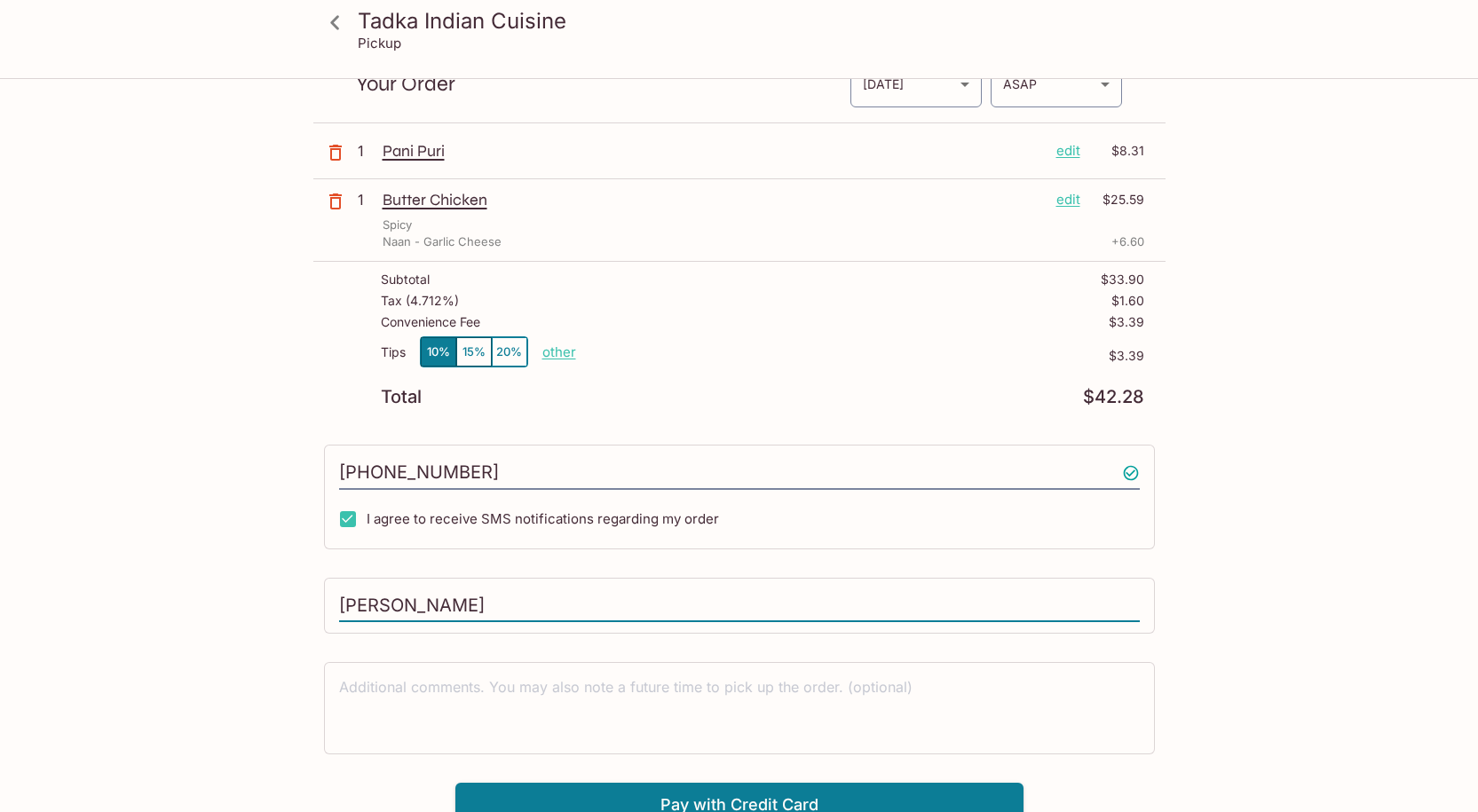
scroll to position [98, 0]
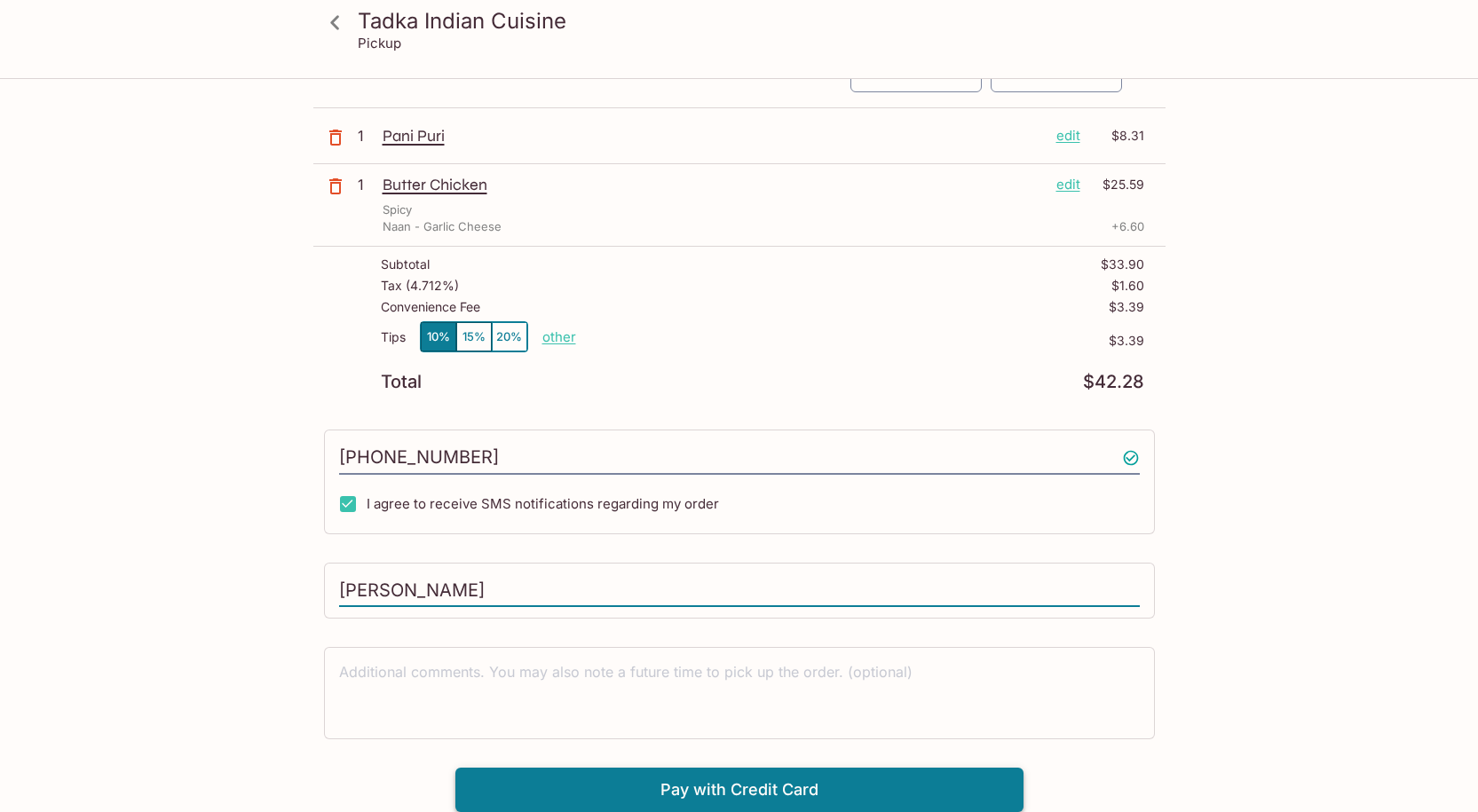
type input "[PERSON_NAME]"
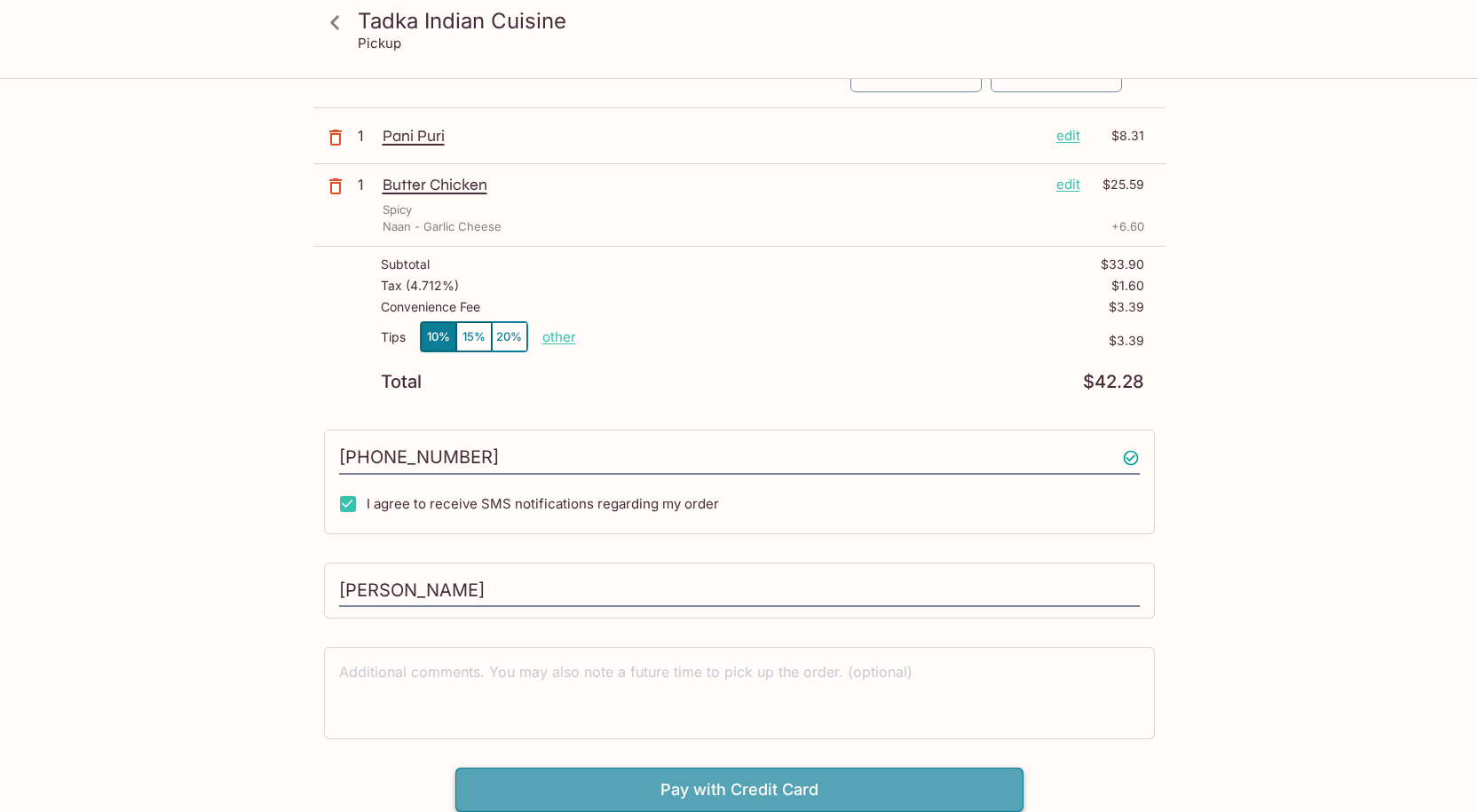
click at [547, 775] on button "Pay with Credit Card" at bounding box center [740, 791] width 569 height 45
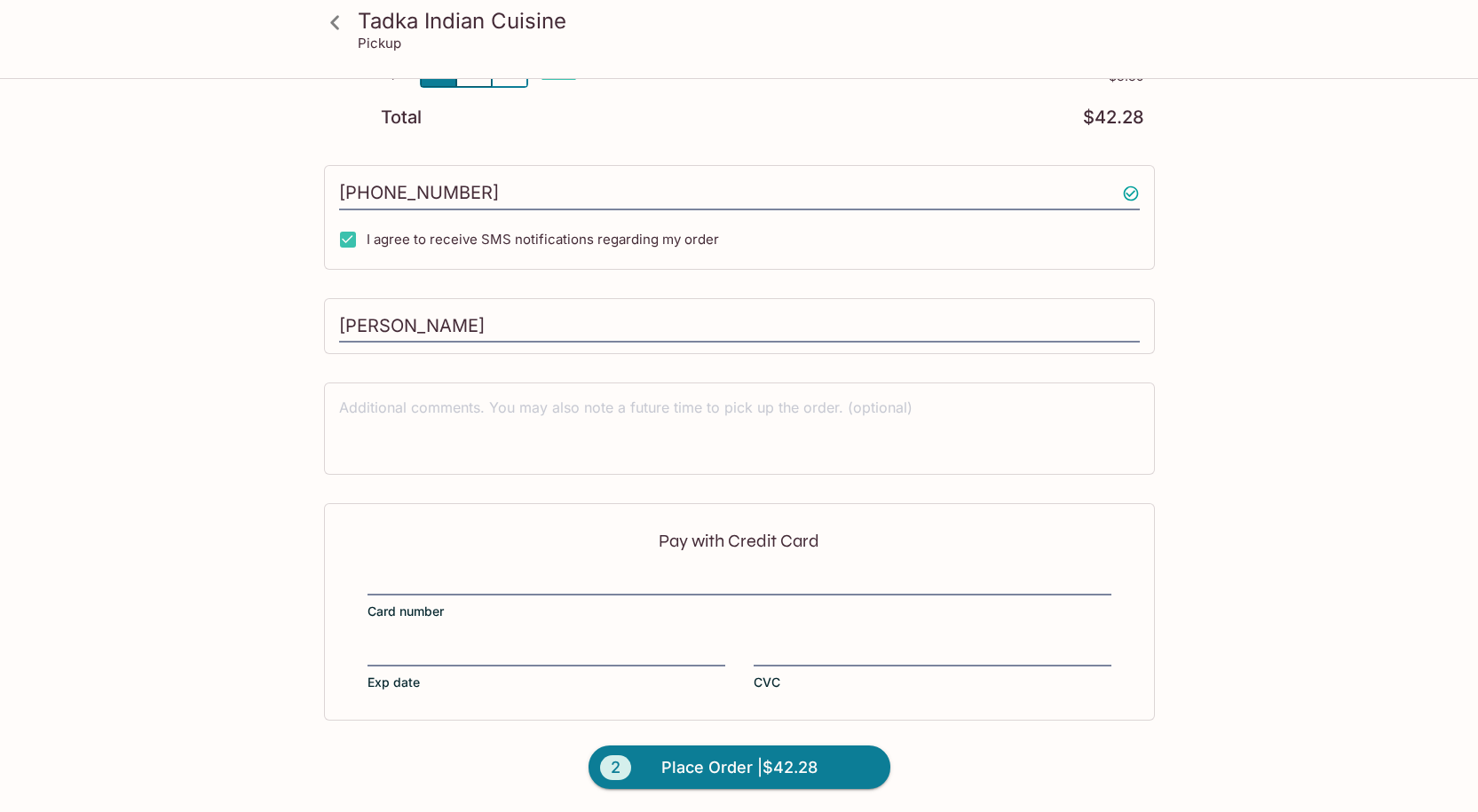
scroll to position [365, 0]
click at [845, 759] on button "2 Place Order | $42.28" at bounding box center [740, 766] width 302 height 45
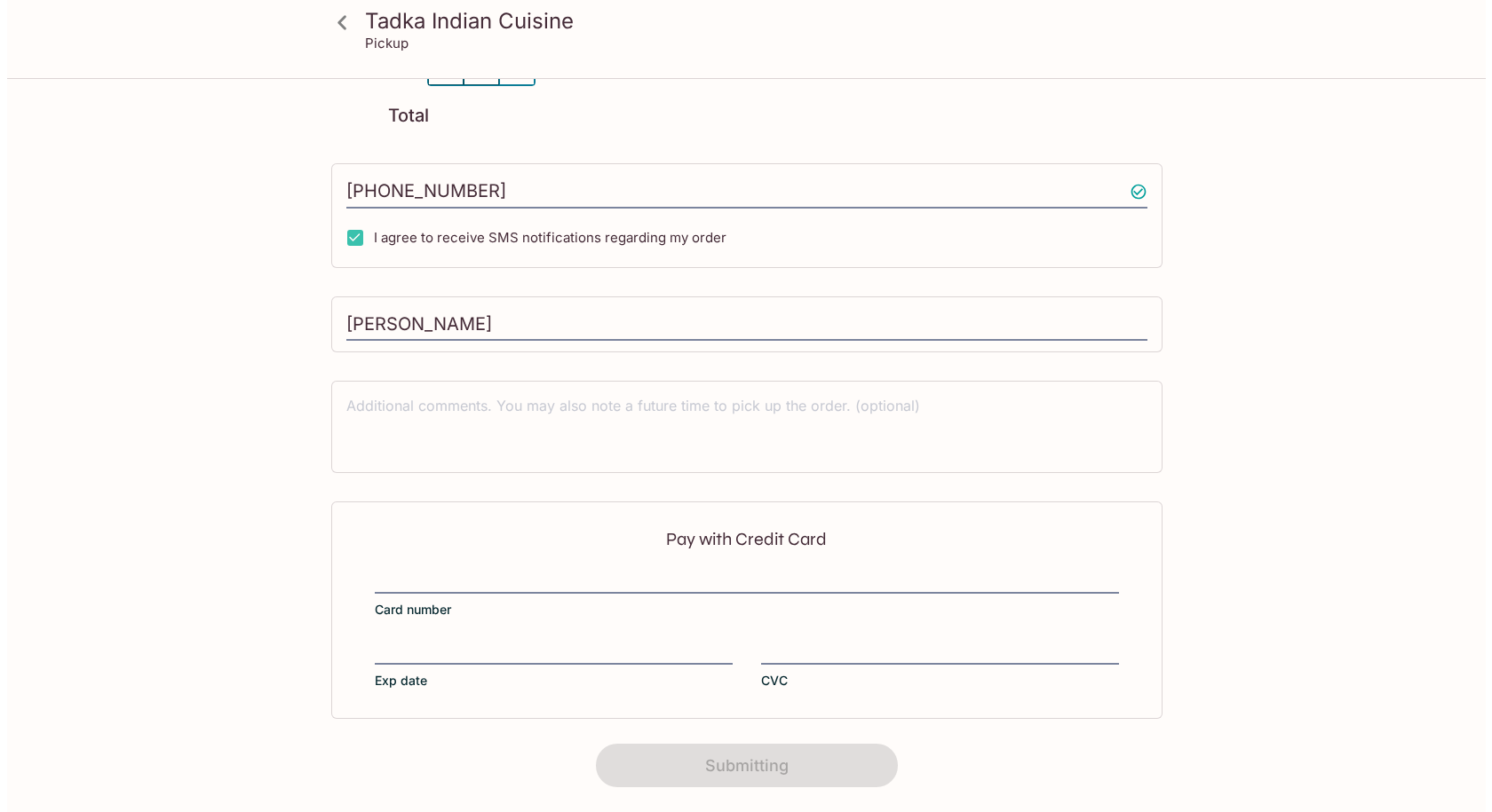
scroll to position [0, 0]
